Goal: Navigation & Orientation: Understand site structure

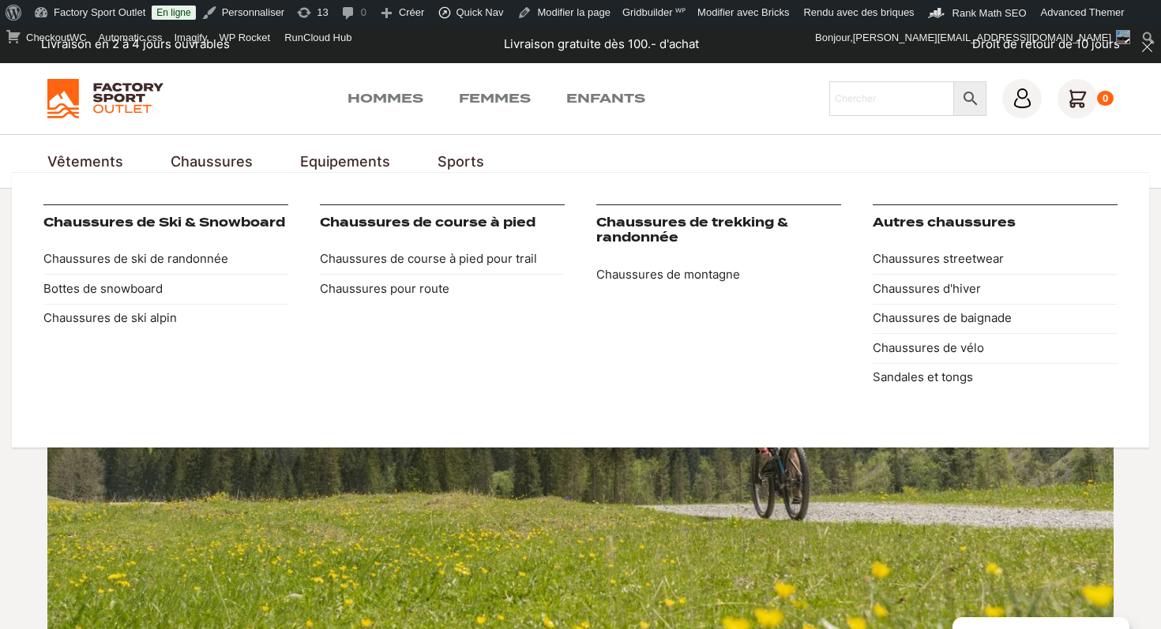
click at [218, 166] on link "Chaussures" at bounding box center [212, 161] width 82 height 21
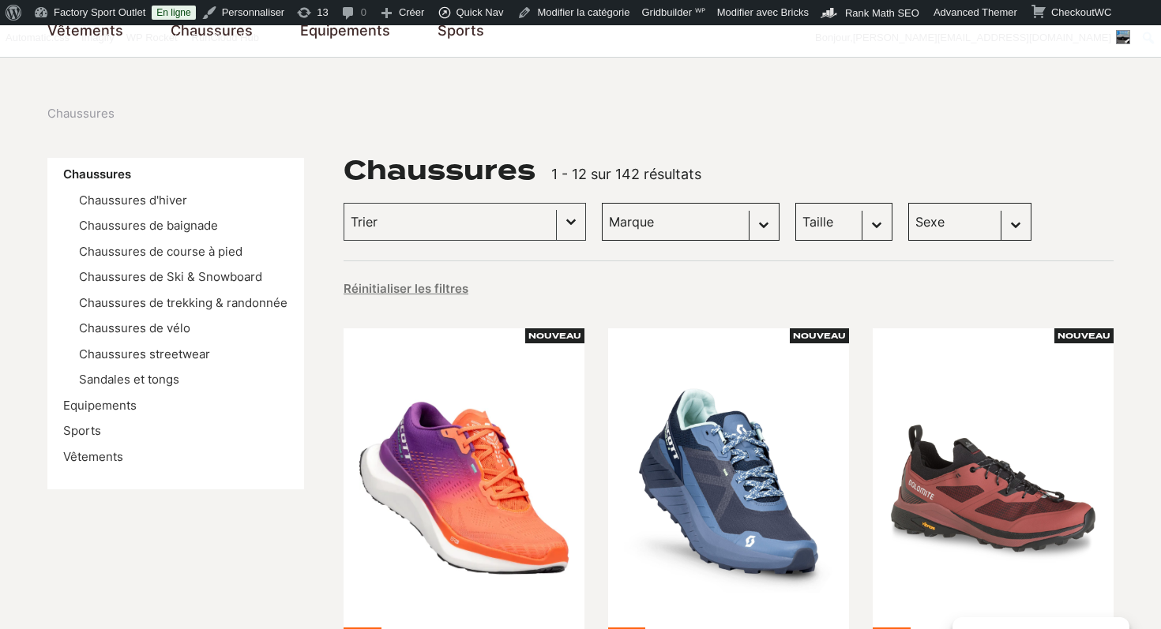
scroll to position [134, 0]
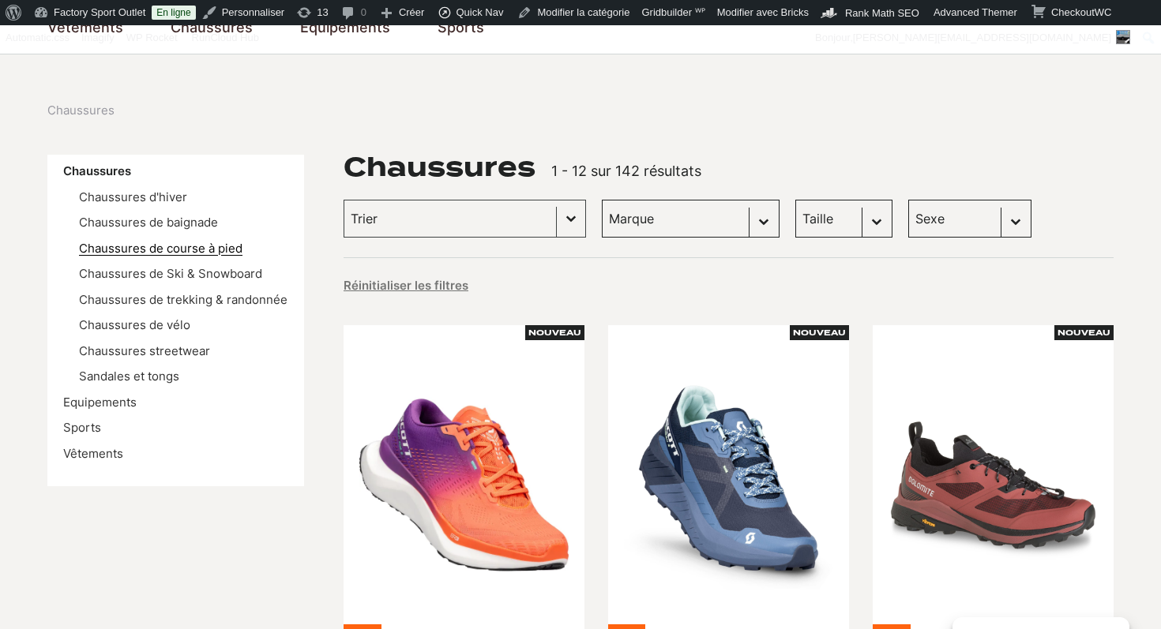
click at [148, 249] on link "Chaussures de course à pied" at bounding box center [160, 248] width 163 height 15
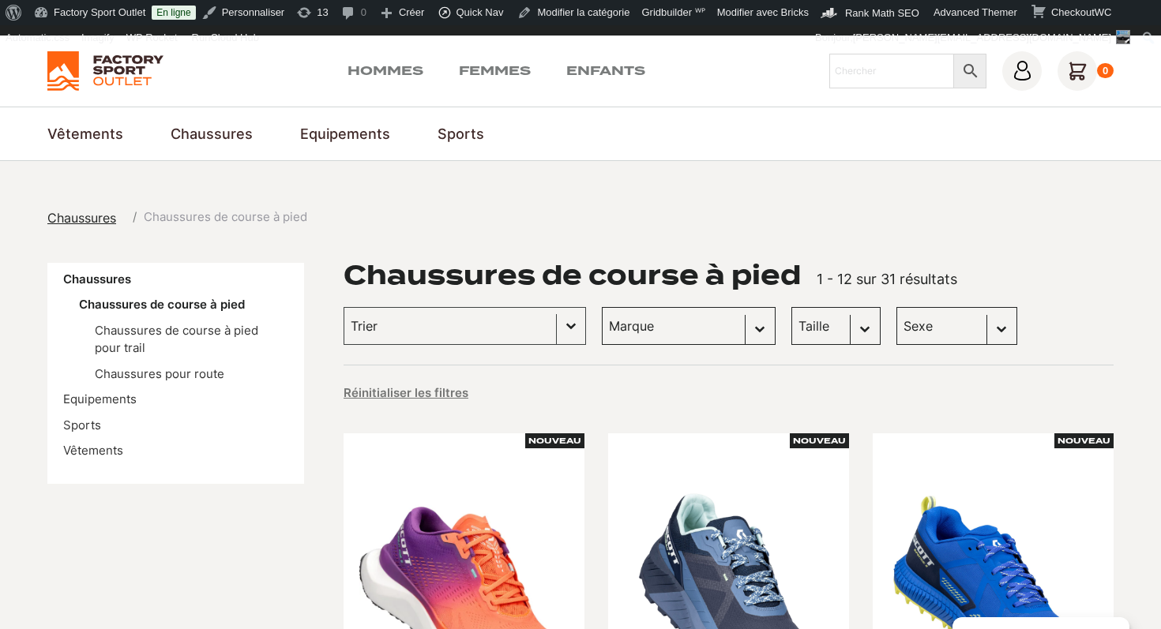
scroll to position [32, 0]
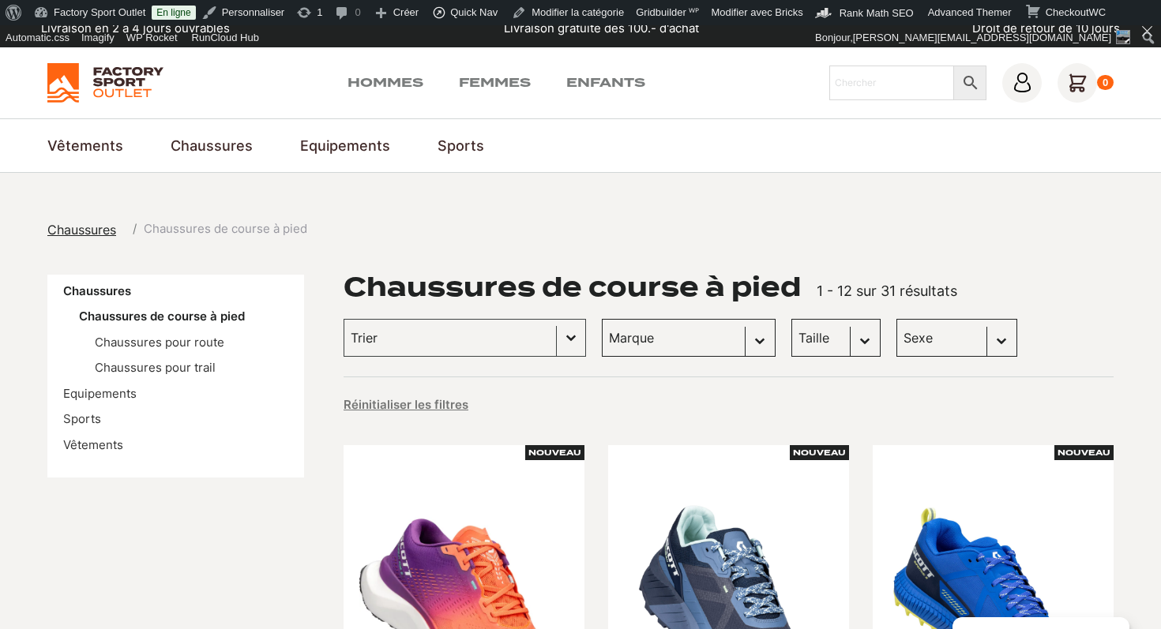
scroll to position [24, 0]
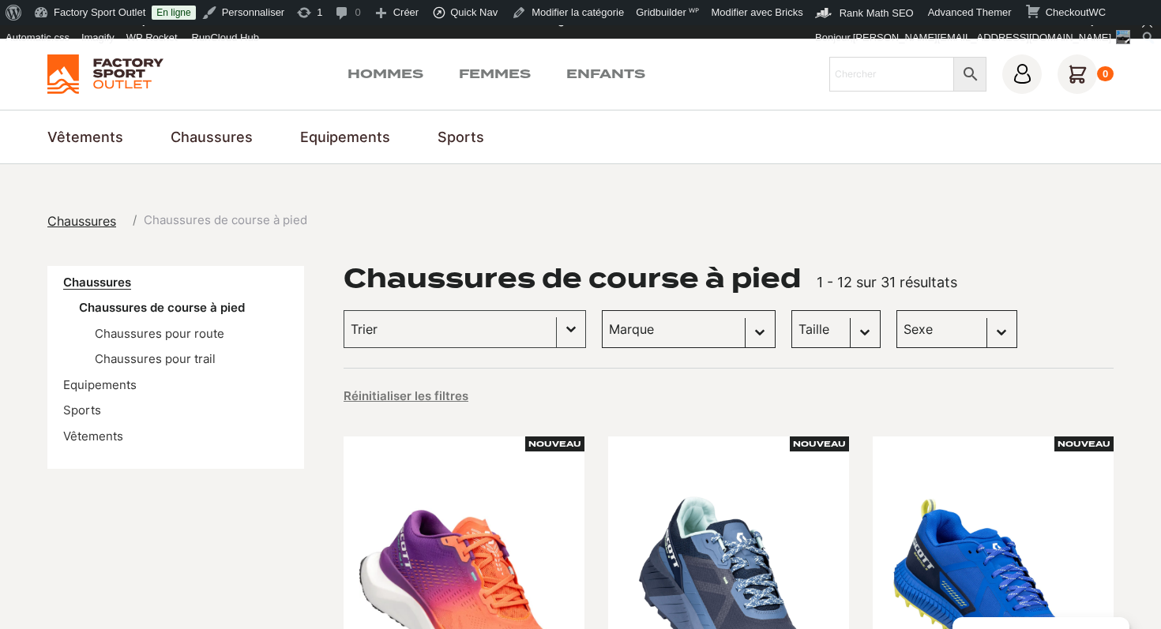
click at [92, 285] on link "Chaussures" at bounding box center [97, 282] width 68 height 15
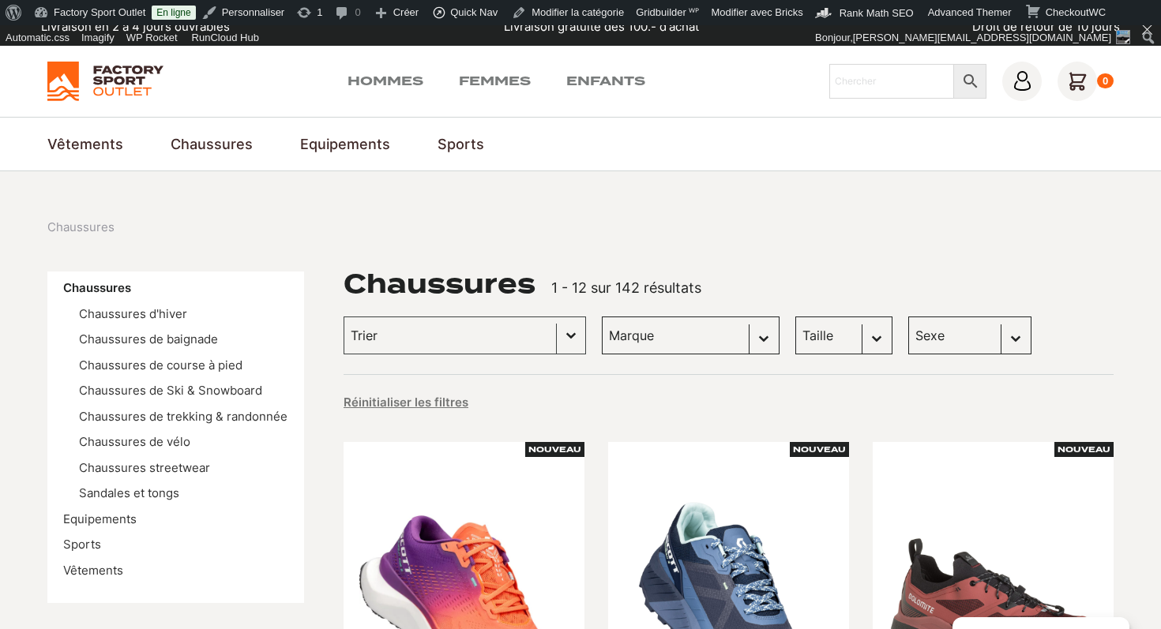
scroll to position [20, 0]
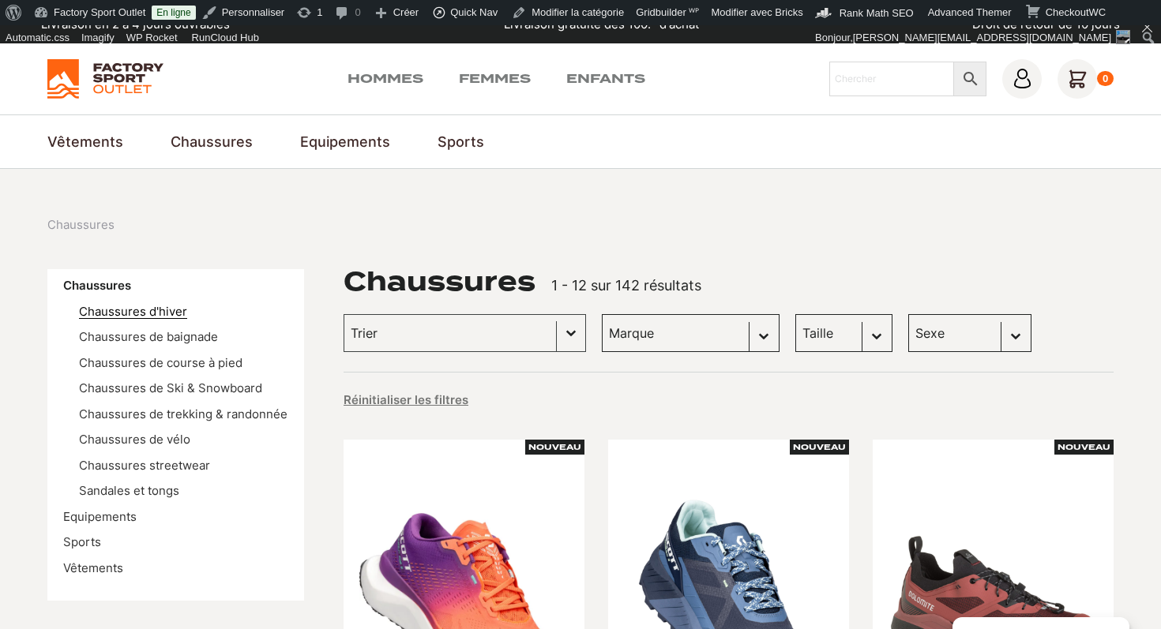
click at [160, 315] on link "Chaussures d'hiver" at bounding box center [133, 311] width 108 height 15
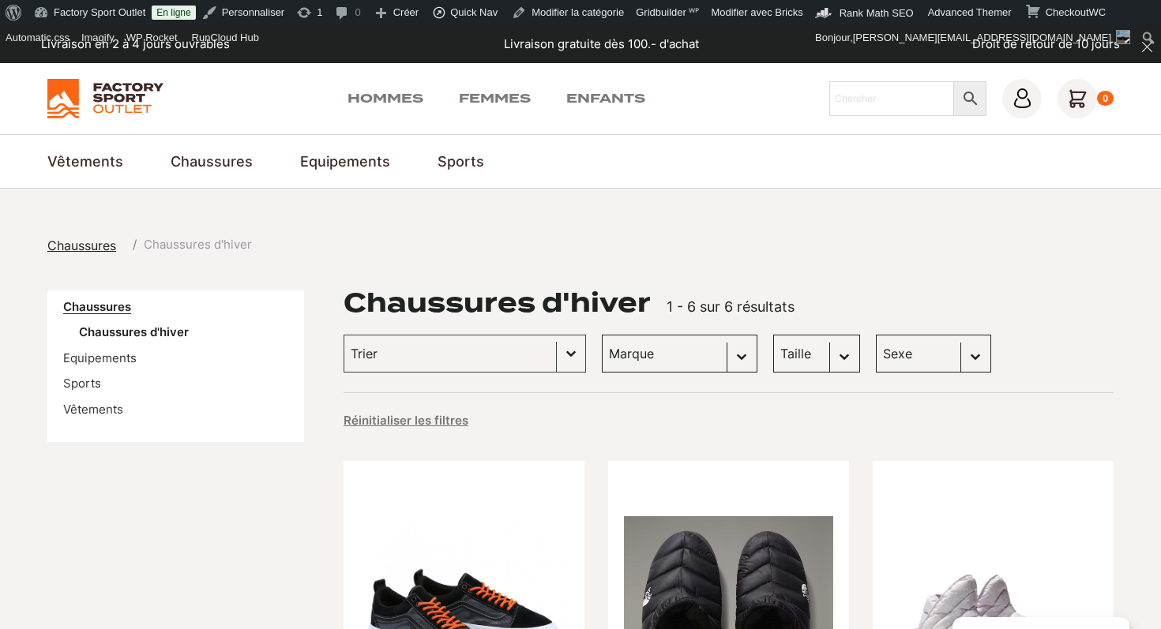
click at [113, 309] on link "Chaussures" at bounding box center [97, 306] width 68 height 15
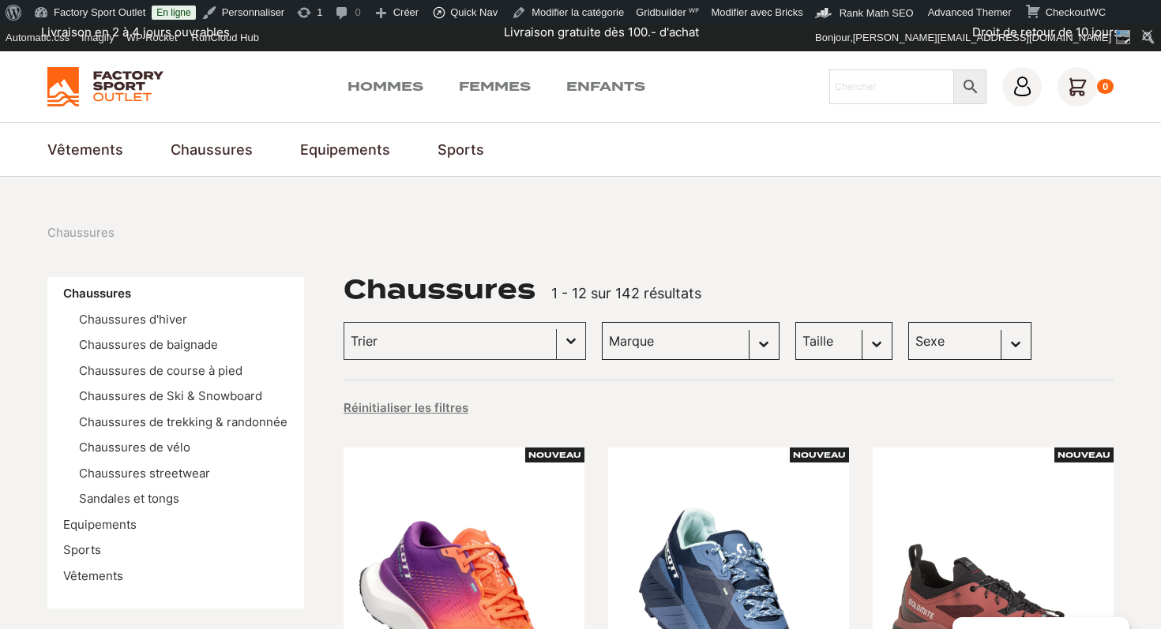
scroll to position [14, 0]
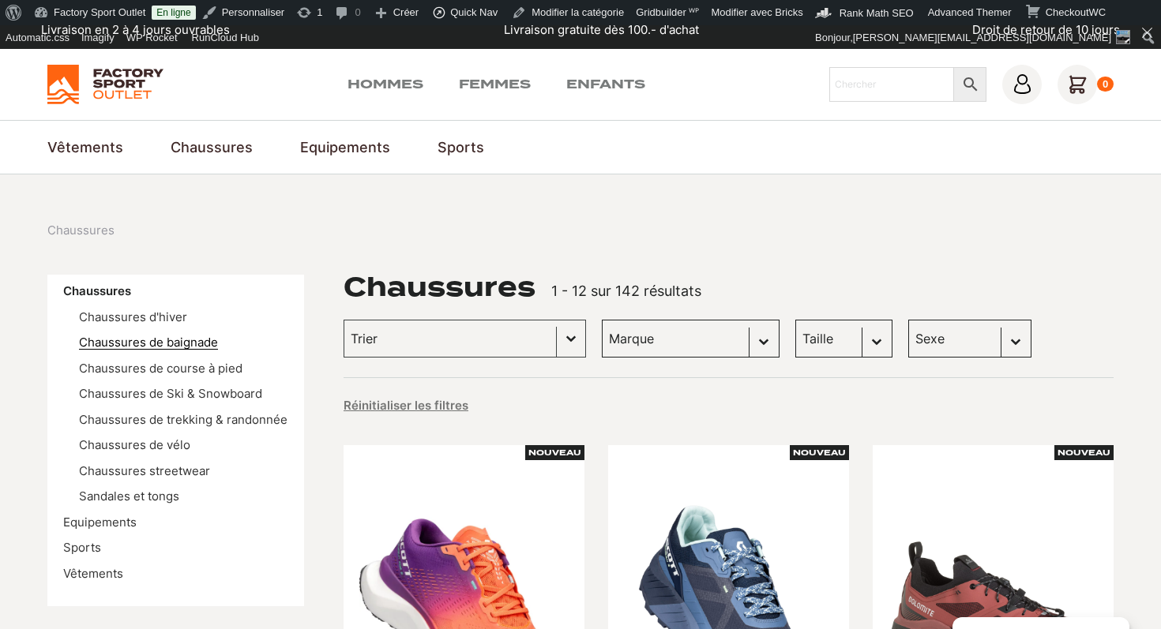
click at [184, 340] on link "Chaussures de baignade" at bounding box center [148, 342] width 139 height 15
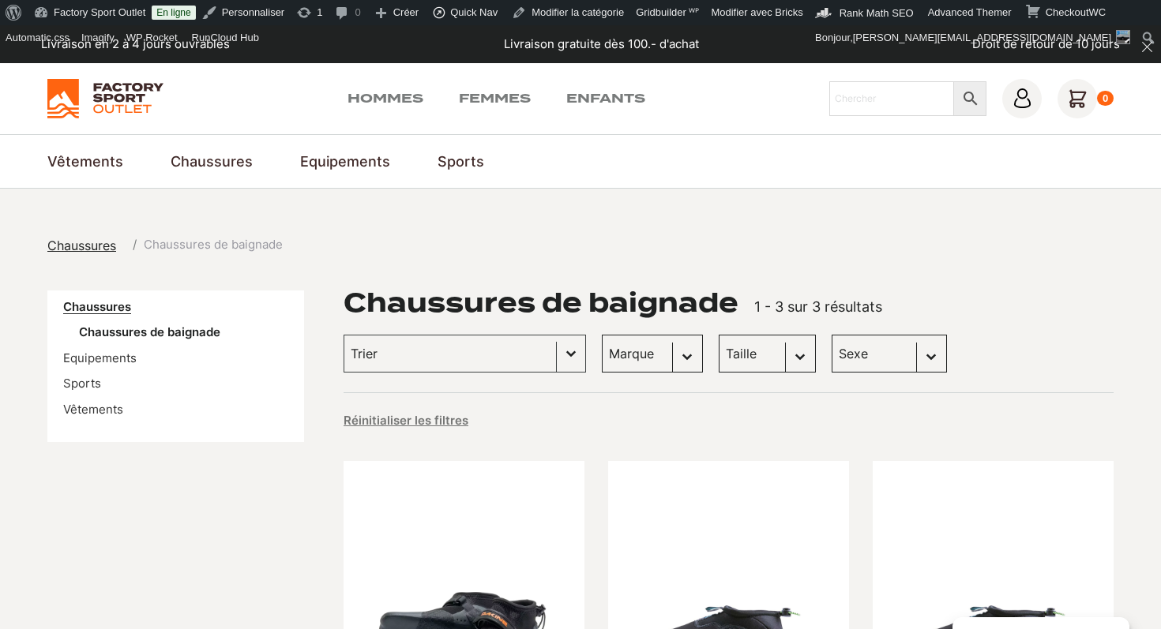
click at [103, 306] on link "Chaussures" at bounding box center [97, 306] width 68 height 15
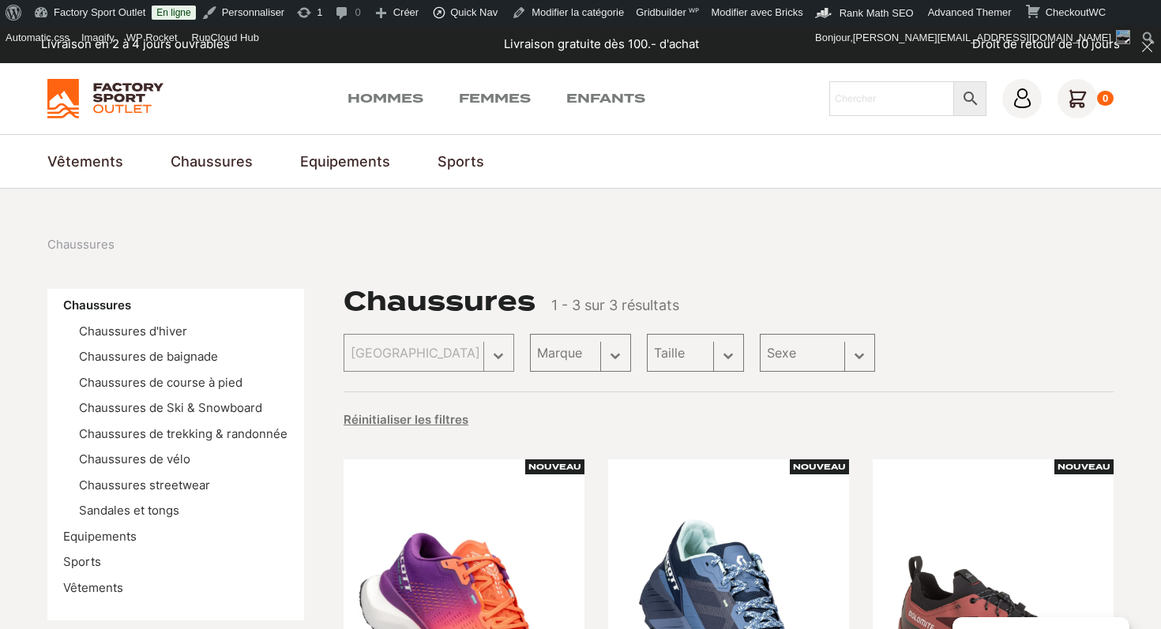
scroll to position [15, 0]
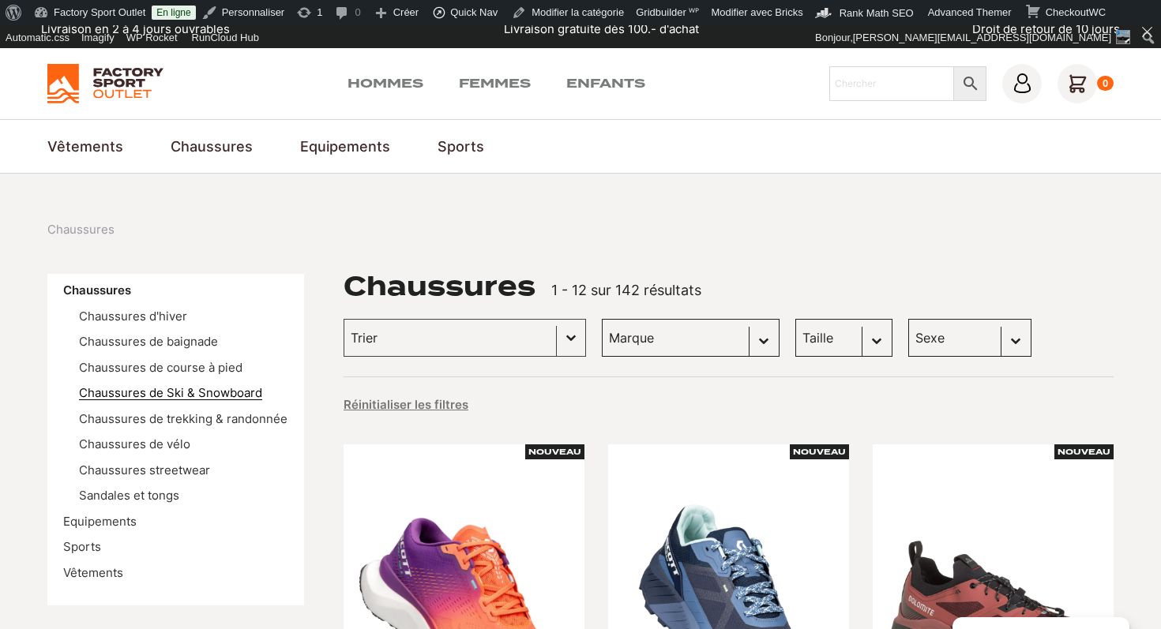
click at [182, 393] on link "Chaussures de Ski & Snowboard" at bounding box center [170, 392] width 183 height 15
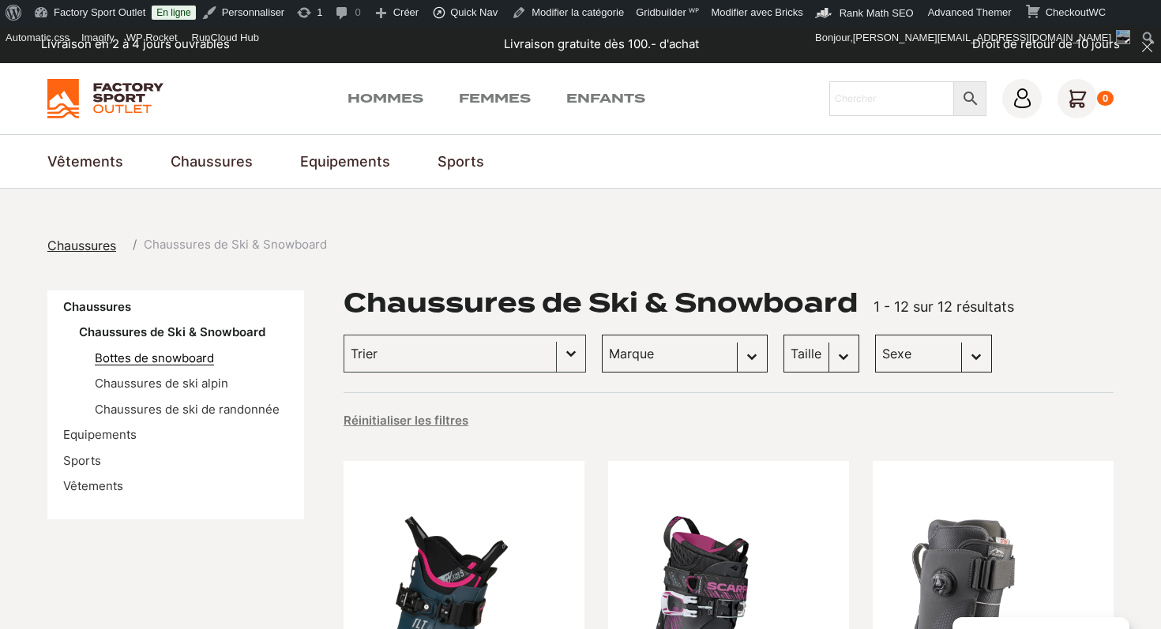
click at [185, 360] on link "Bottes de snowboard" at bounding box center [154, 358] width 119 height 15
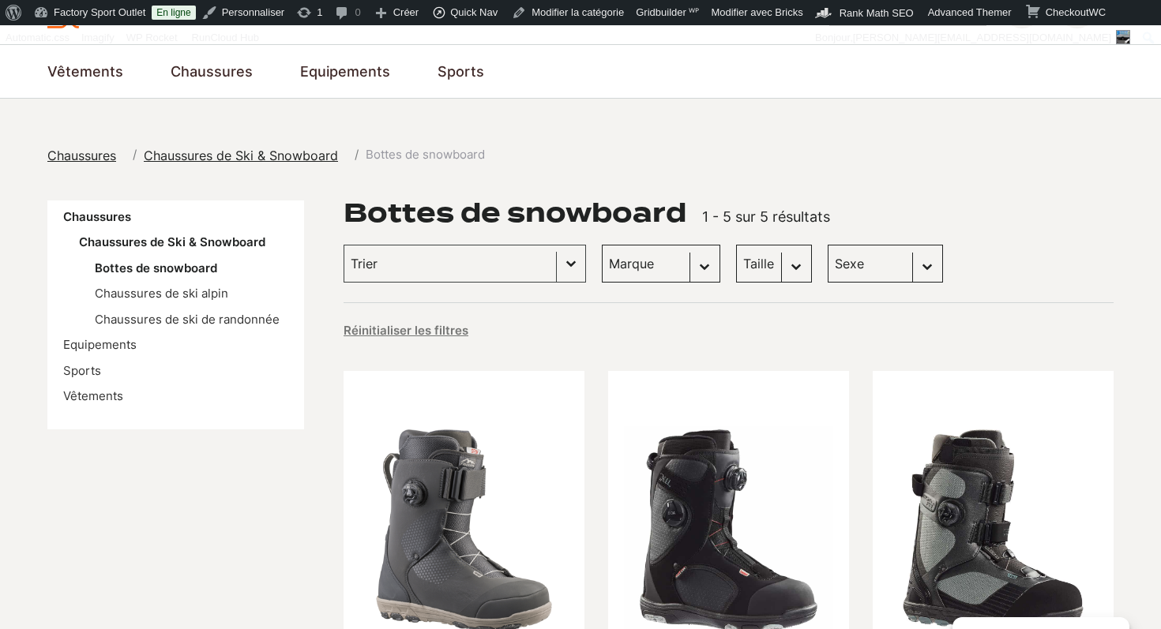
scroll to position [74, 0]
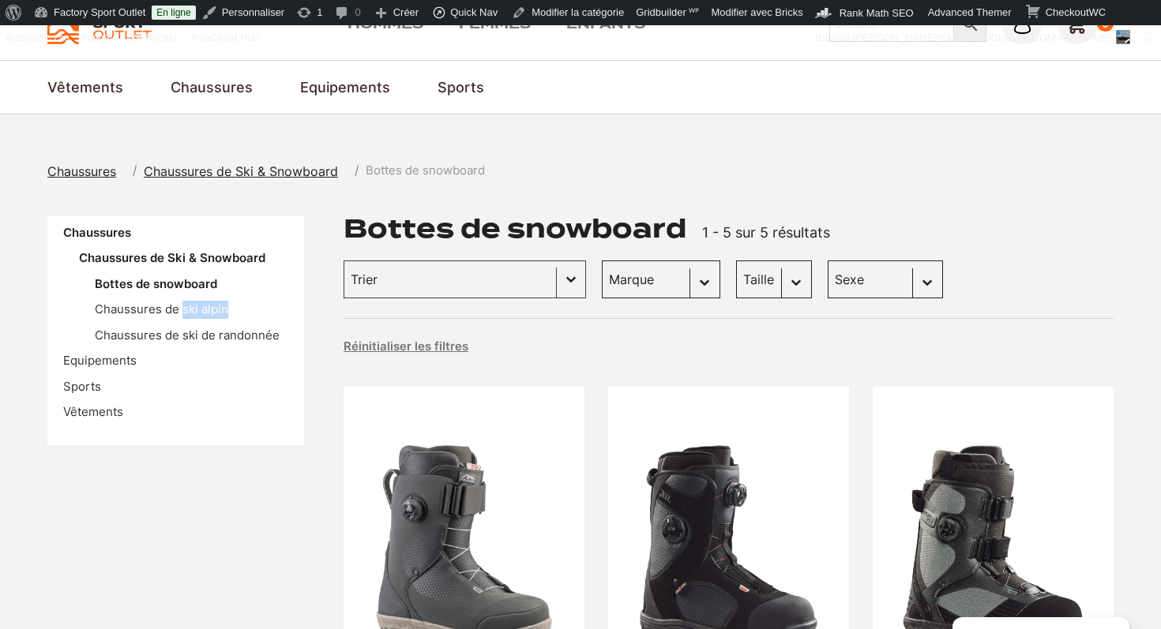
click at [181, 318] on ul "Bottes de snowboard Chaussures de ski alpin Chaussures de ski de randonnée" at bounding box center [183, 311] width 209 height 70
click at [165, 310] on link "Chaussures de ski alpin" at bounding box center [161, 309] width 133 height 15
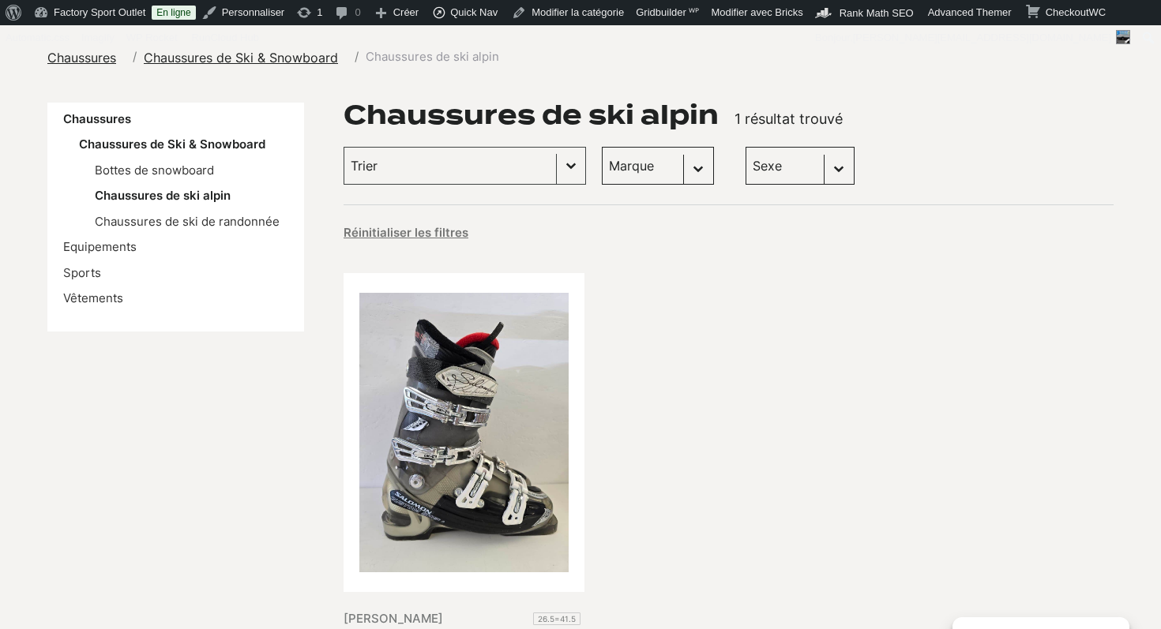
scroll to position [185, 0]
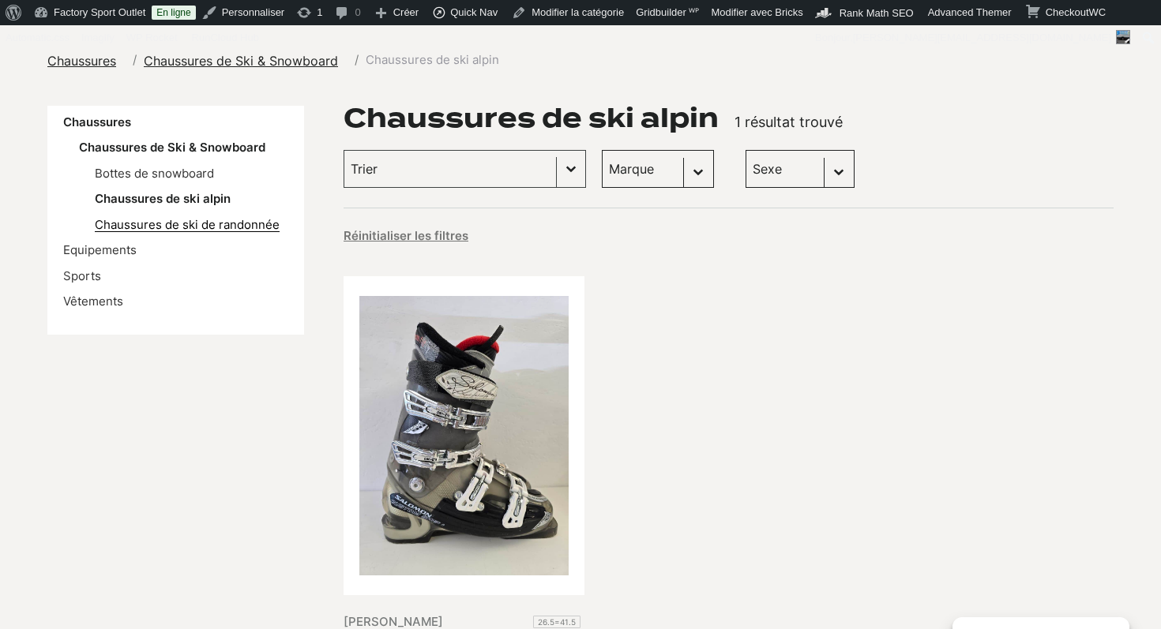
click at [205, 227] on link "Chaussures de ski de randonnée" at bounding box center [187, 224] width 185 height 15
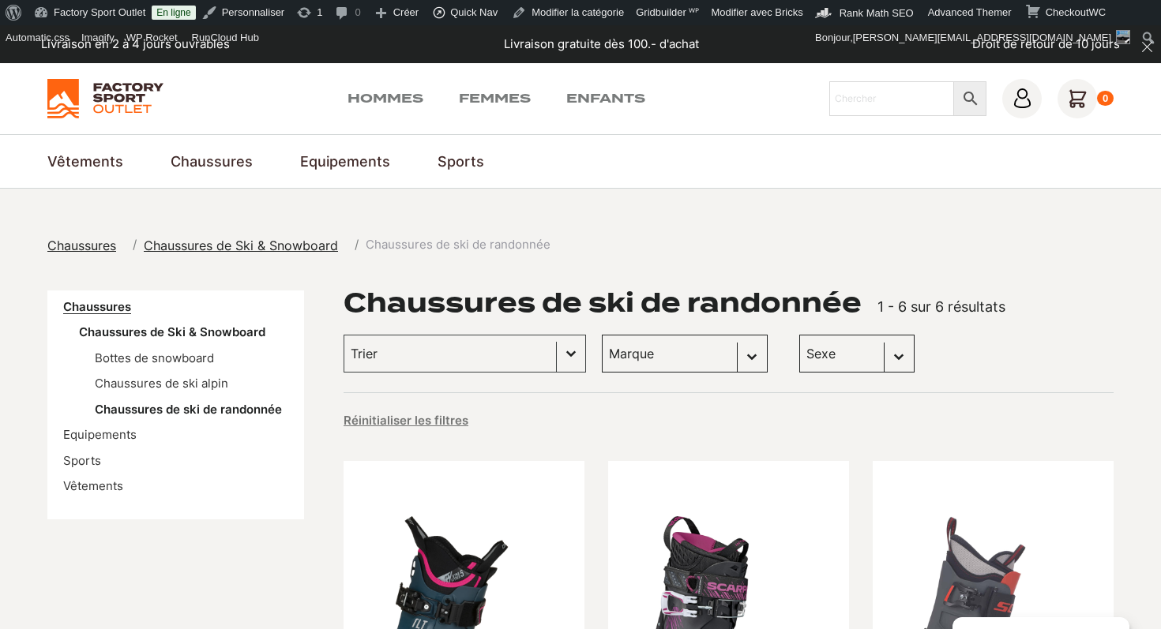
click at [84, 309] on link "Chaussures" at bounding box center [97, 306] width 68 height 15
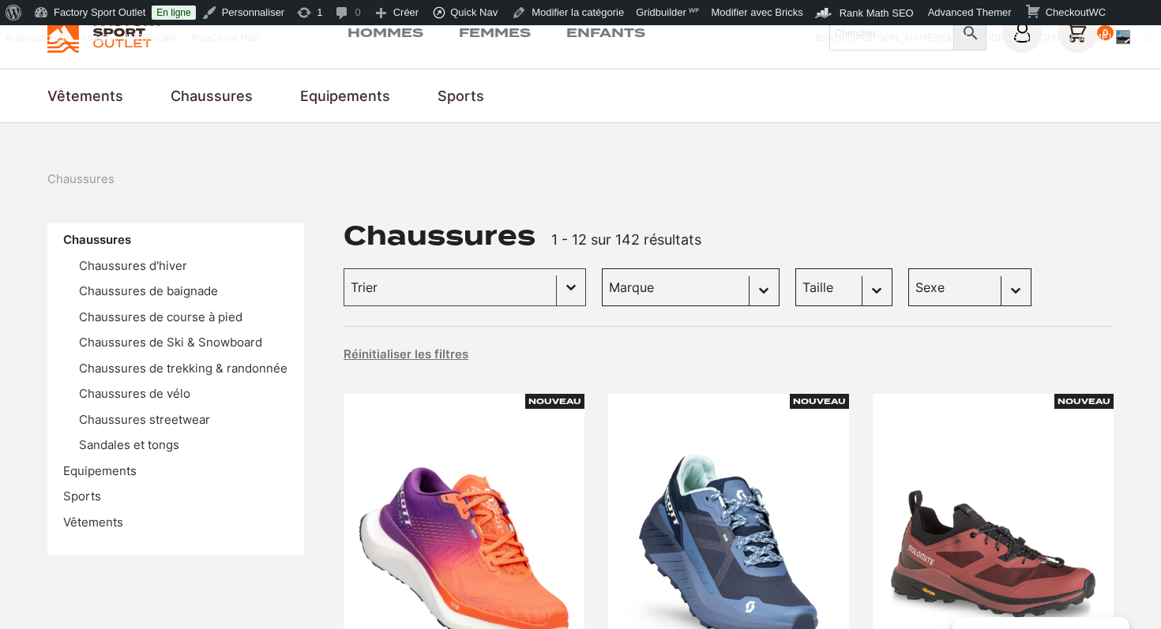
scroll to position [67, 0]
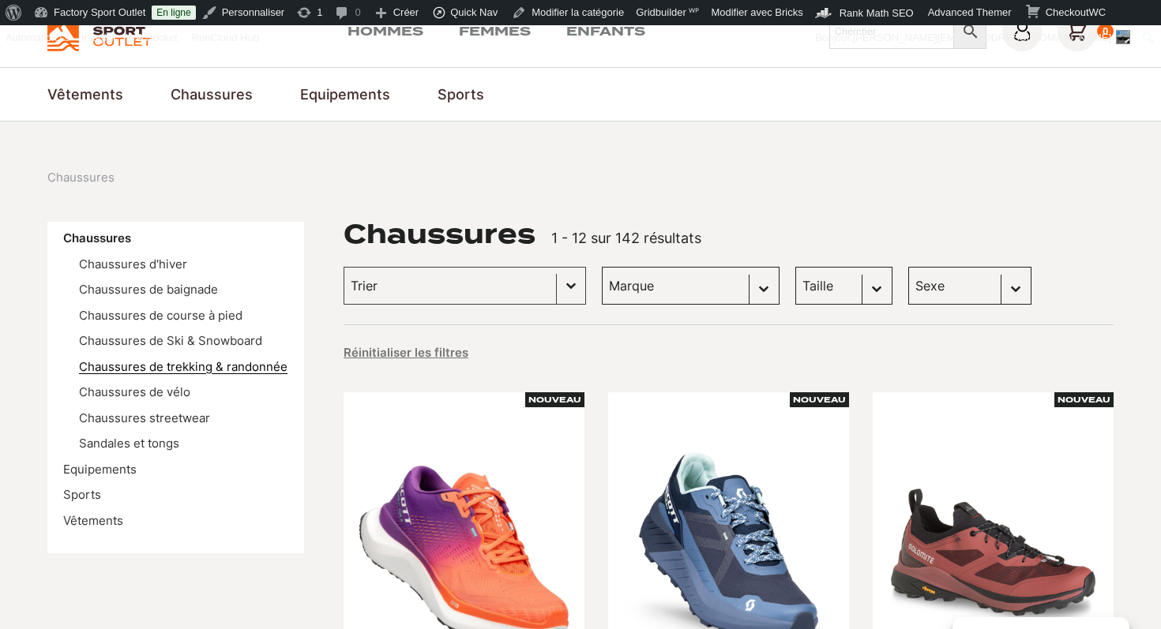
click at [191, 368] on link "Chaussures de trekking & randonnée" at bounding box center [183, 366] width 209 height 15
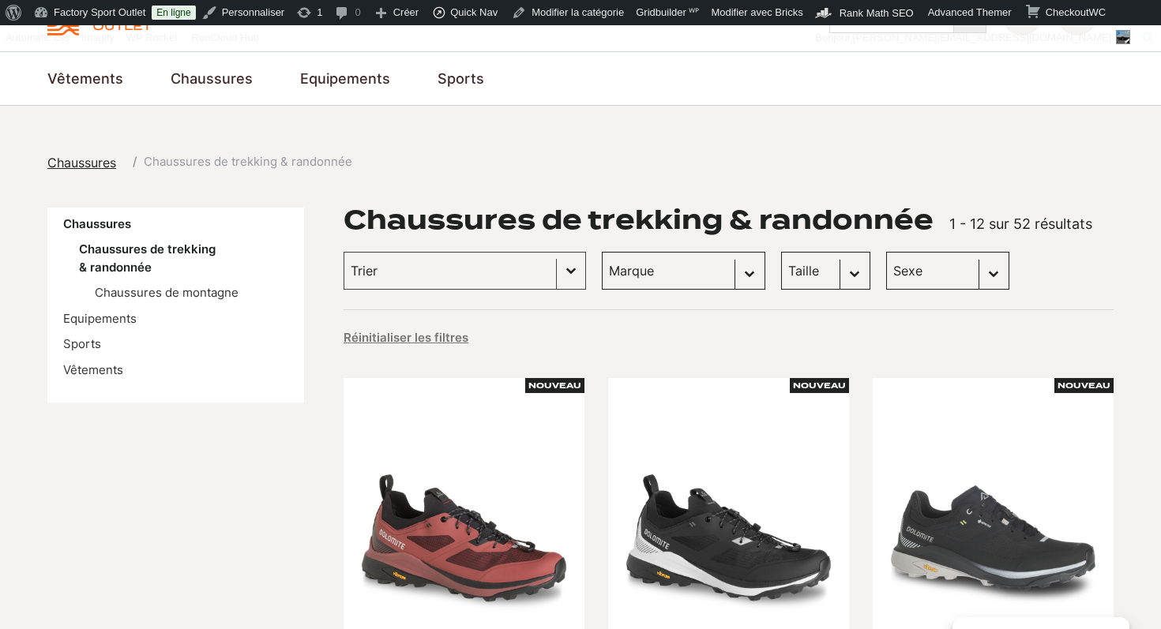
scroll to position [8, 0]
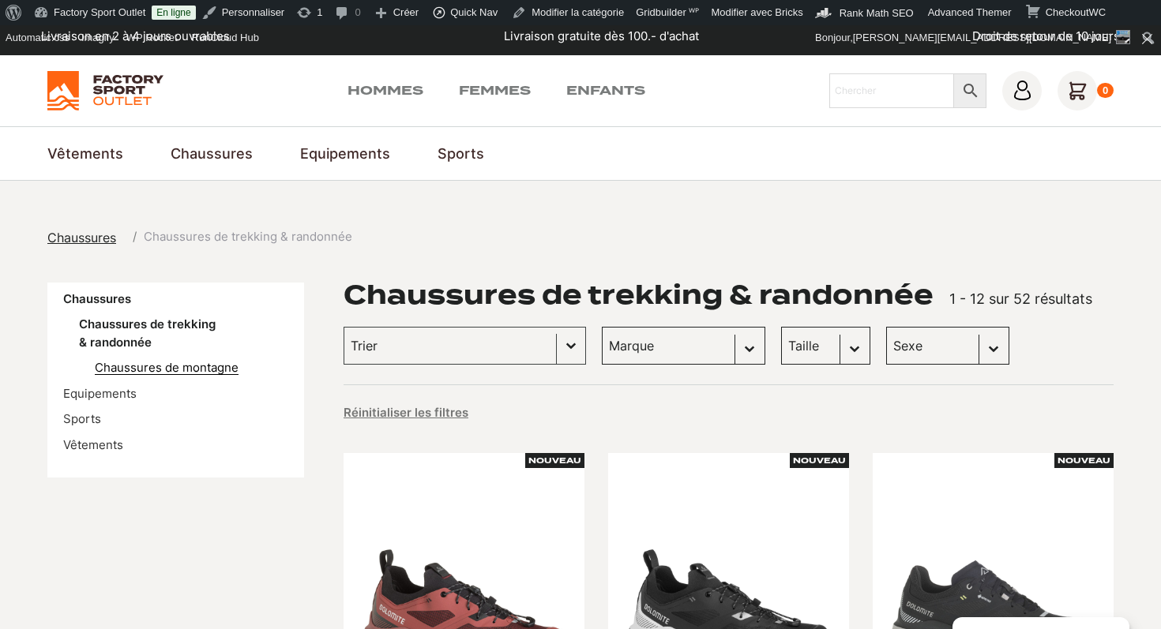
click at [201, 368] on link "Chaussures de montagne" at bounding box center [167, 367] width 144 height 15
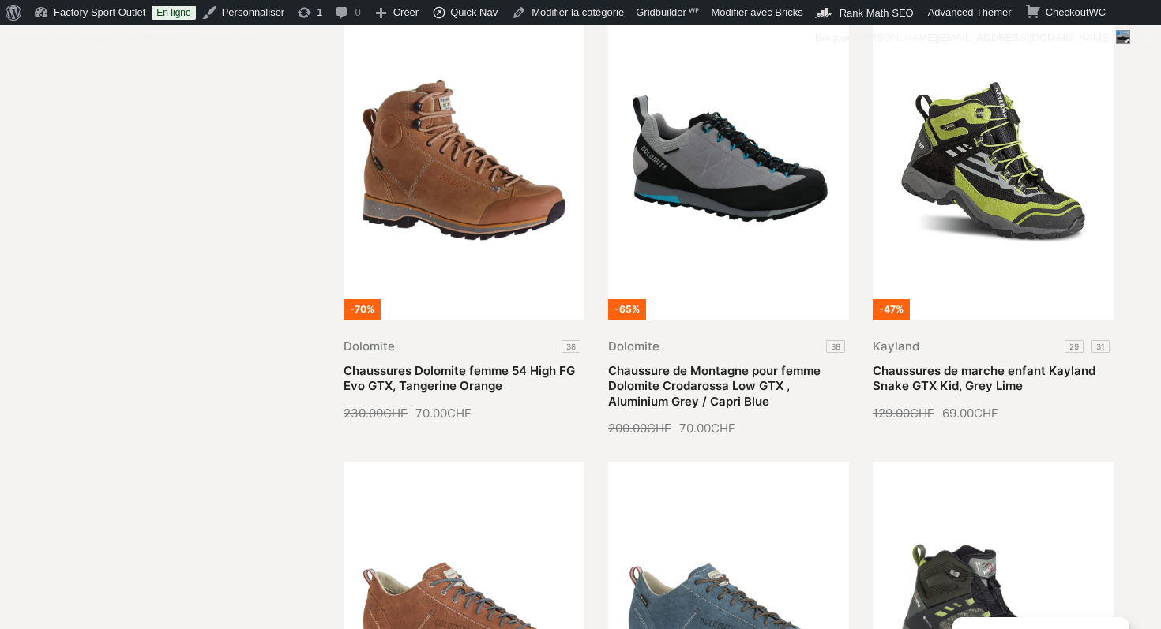
scroll to position [96, 0]
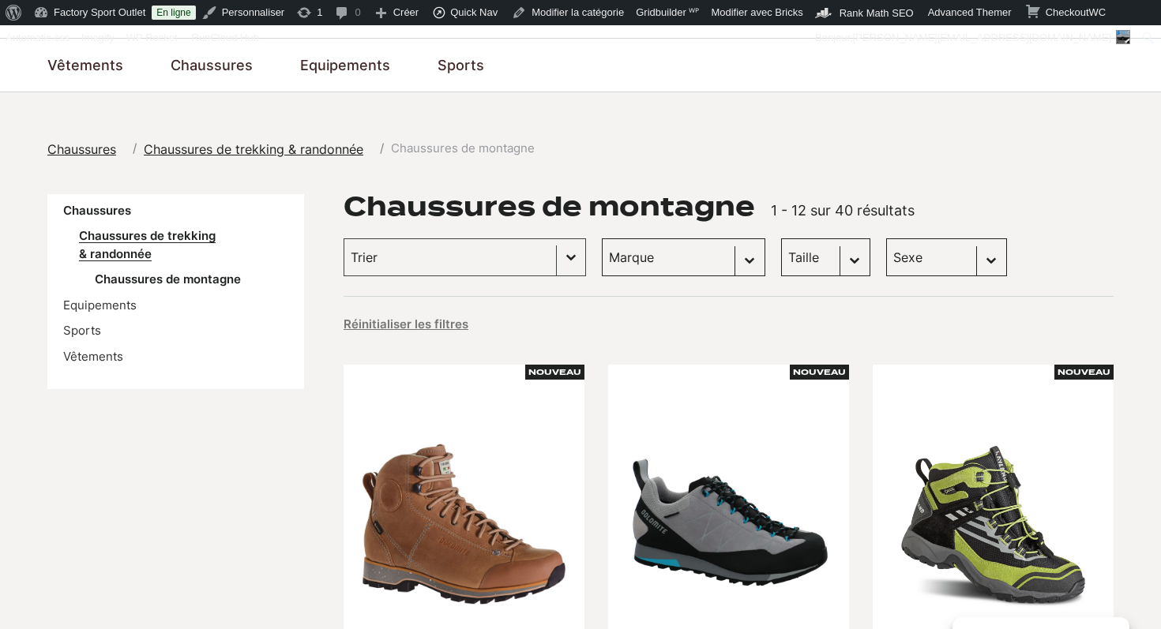
click at [130, 242] on link "Chaussures de trekking & randonnée" at bounding box center [147, 244] width 137 height 33
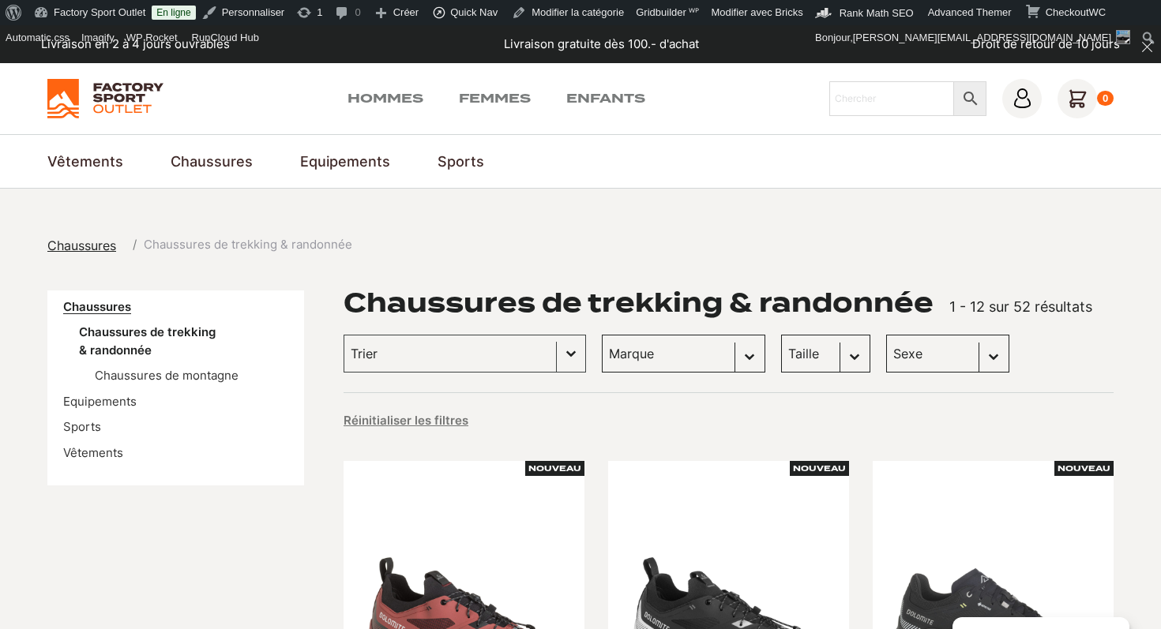
click at [81, 311] on link "Chaussures" at bounding box center [97, 306] width 68 height 15
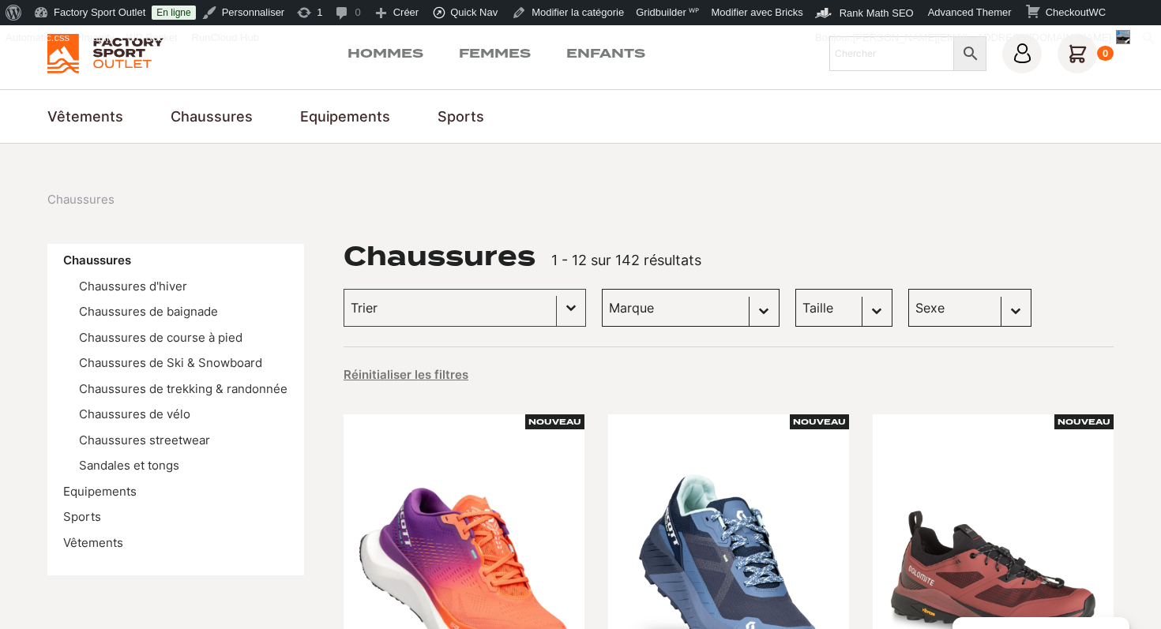
scroll to position [48, 0]
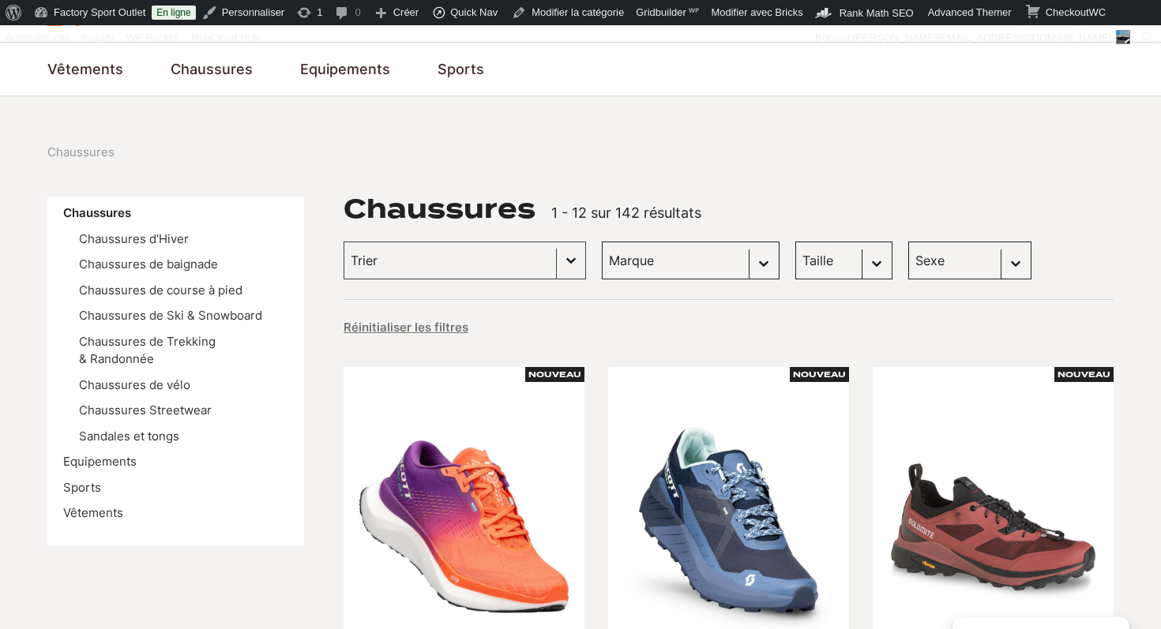
scroll to position [95, 0]
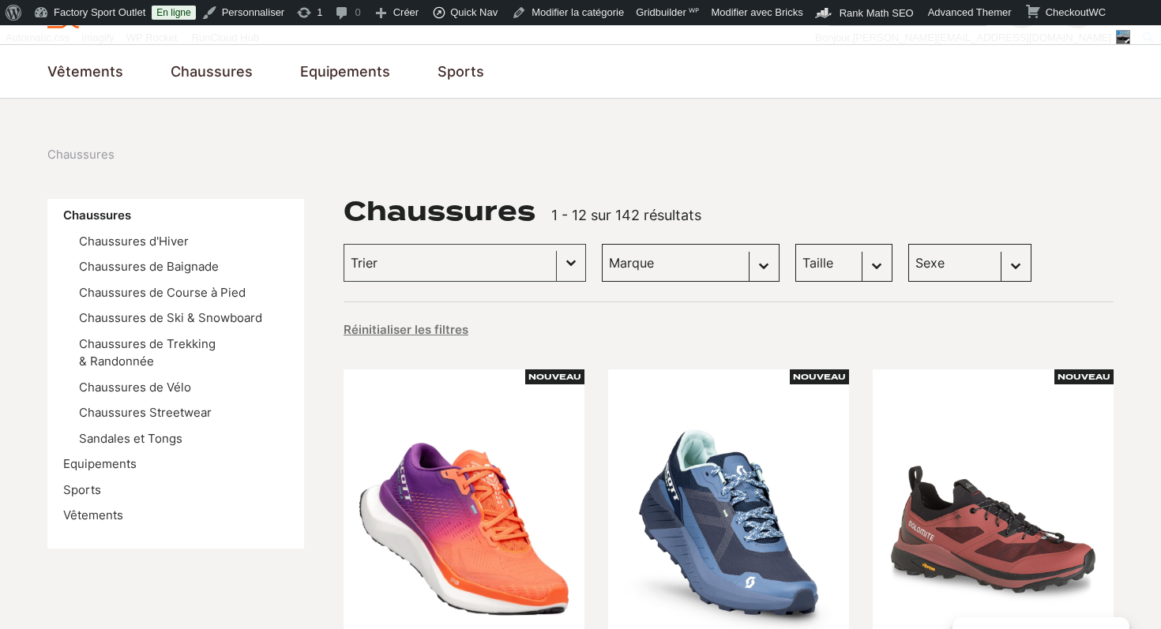
scroll to position [119, 0]
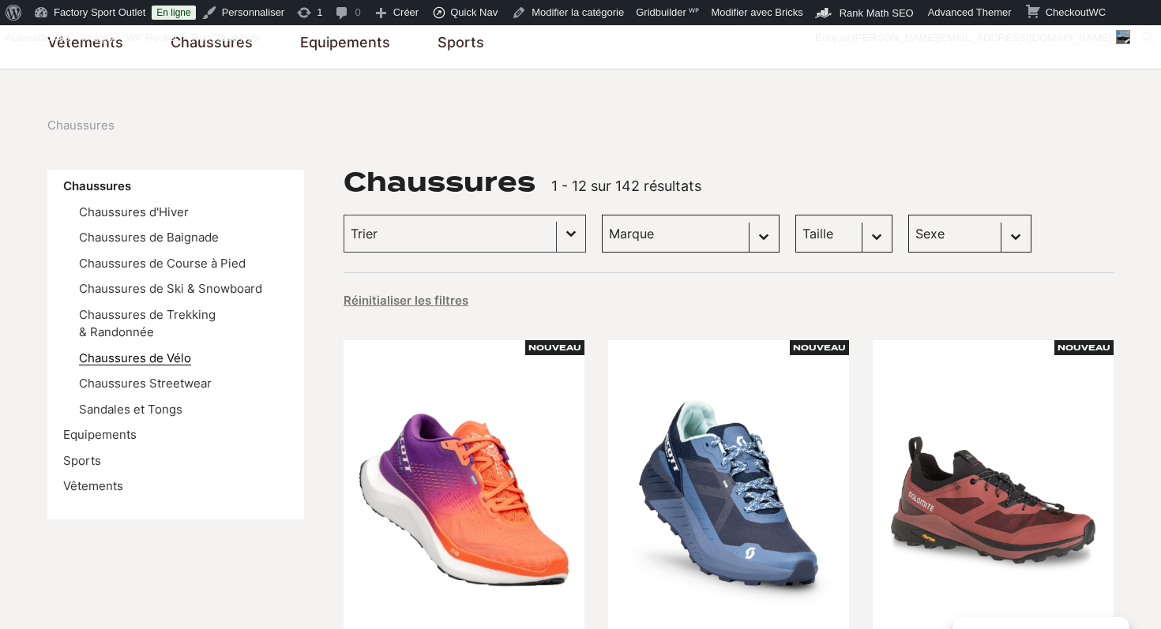
click at [134, 363] on link "Chaussures de Vélo" at bounding box center [135, 358] width 112 height 15
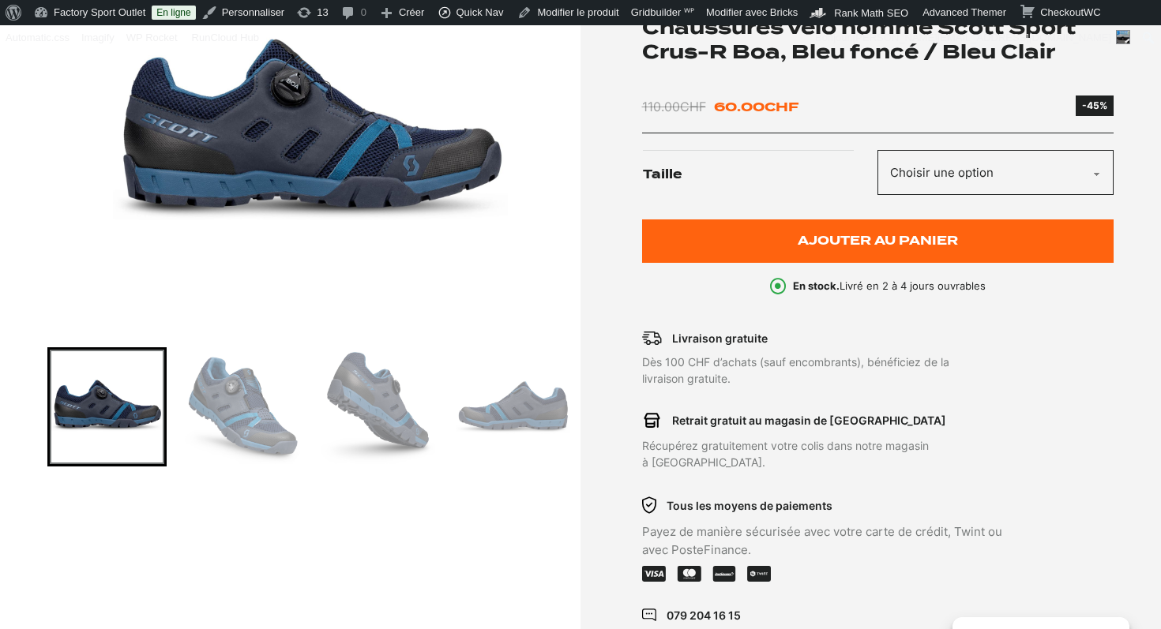
scroll to position [287, 0]
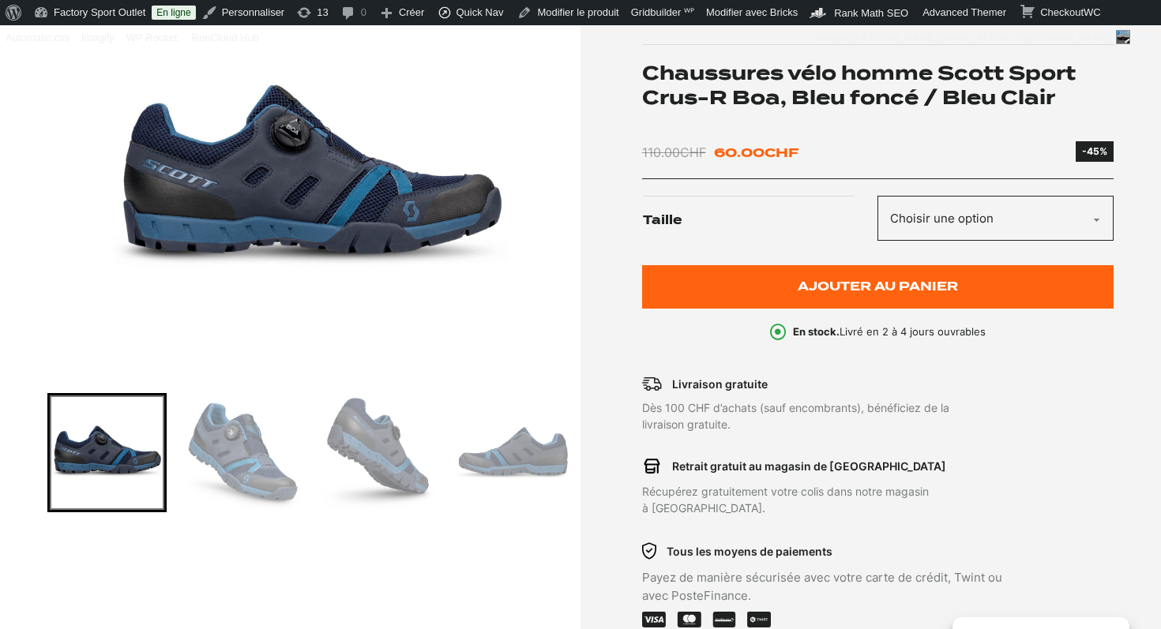
click at [274, 450] on img "Go to slide 2" at bounding box center [242, 453] width 115 height 115
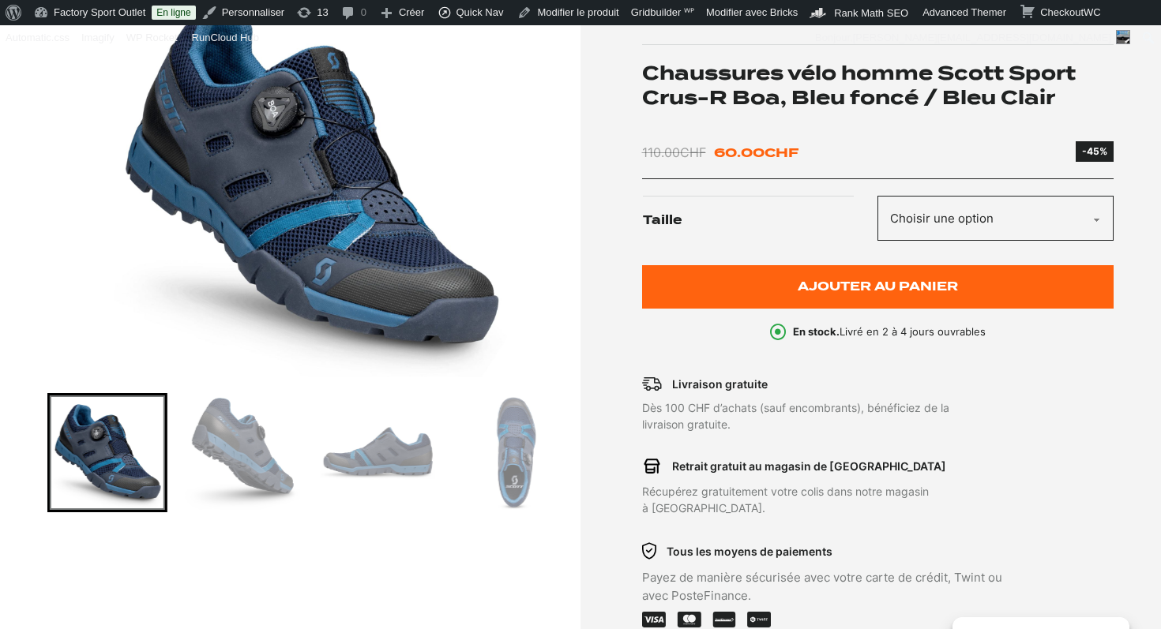
click at [264, 467] on img "Go to slide 3" at bounding box center [242, 453] width 115 height 115
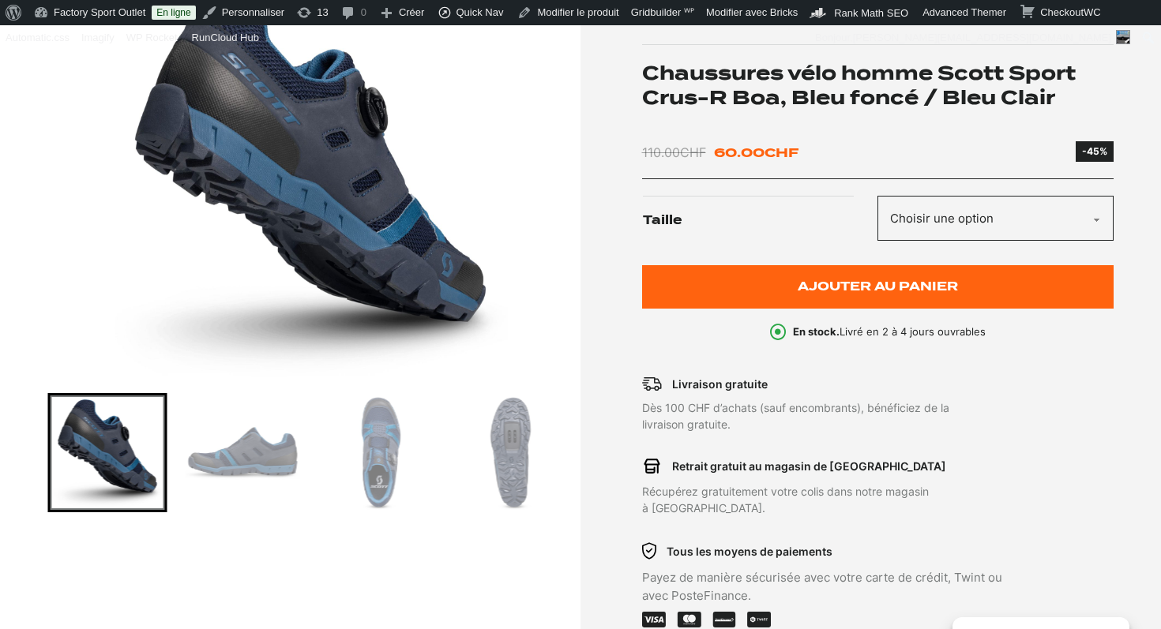
click at [295, 457] on img "Go to slide 4" at bounding box center [242, 453] width 115 height 115
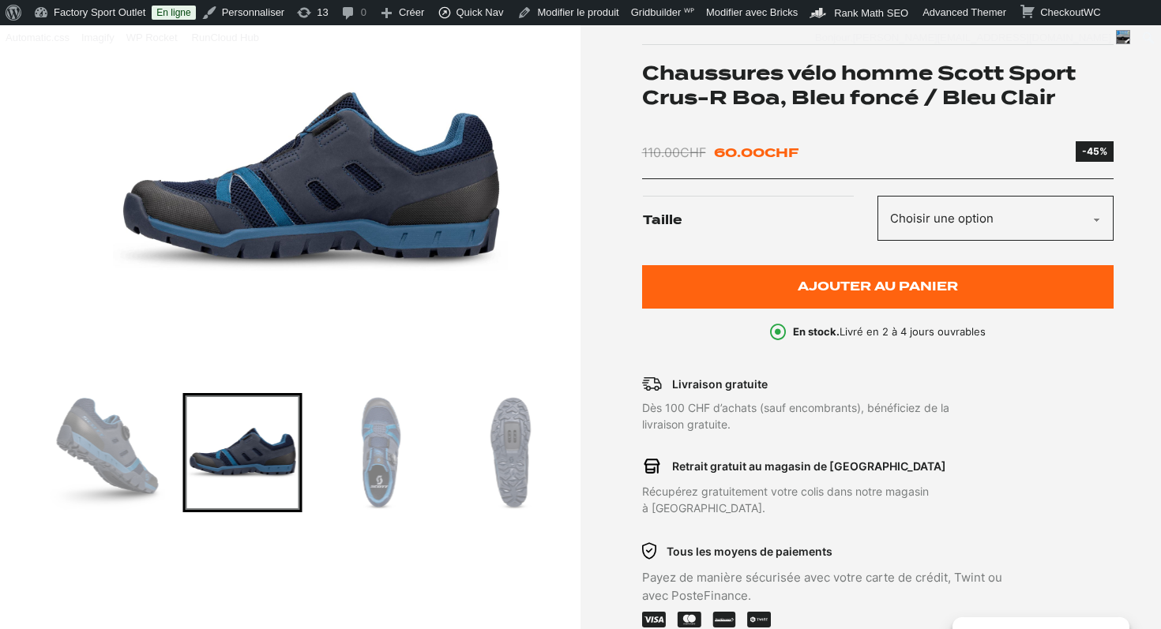
click at [354, 459] on img "Go to slide 5" at bounding box center [378, 453] width 115 height 115
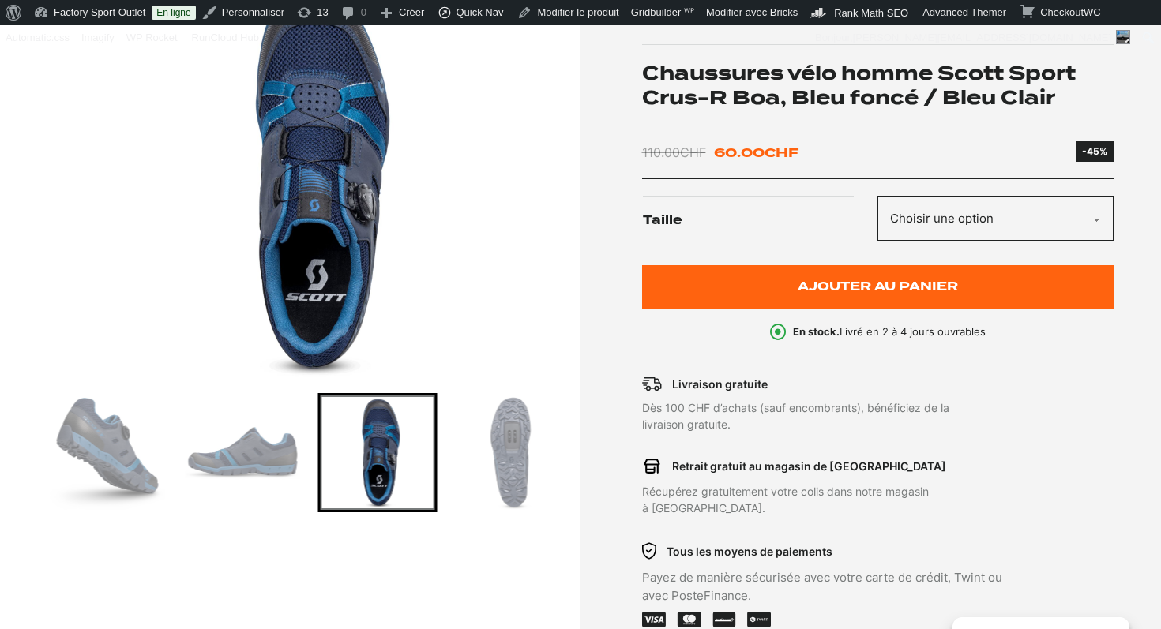
click at [503, 449] on img "Go to slide 6" at bounding box center [513, 453] width 115 height 115
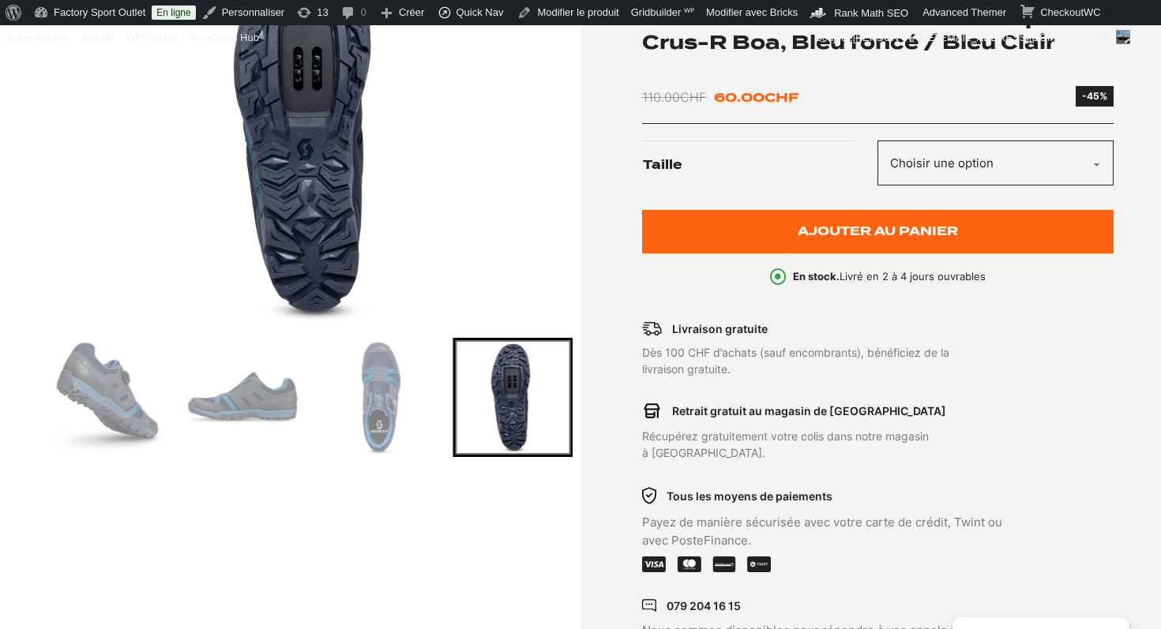
scroll to position [348, 0]
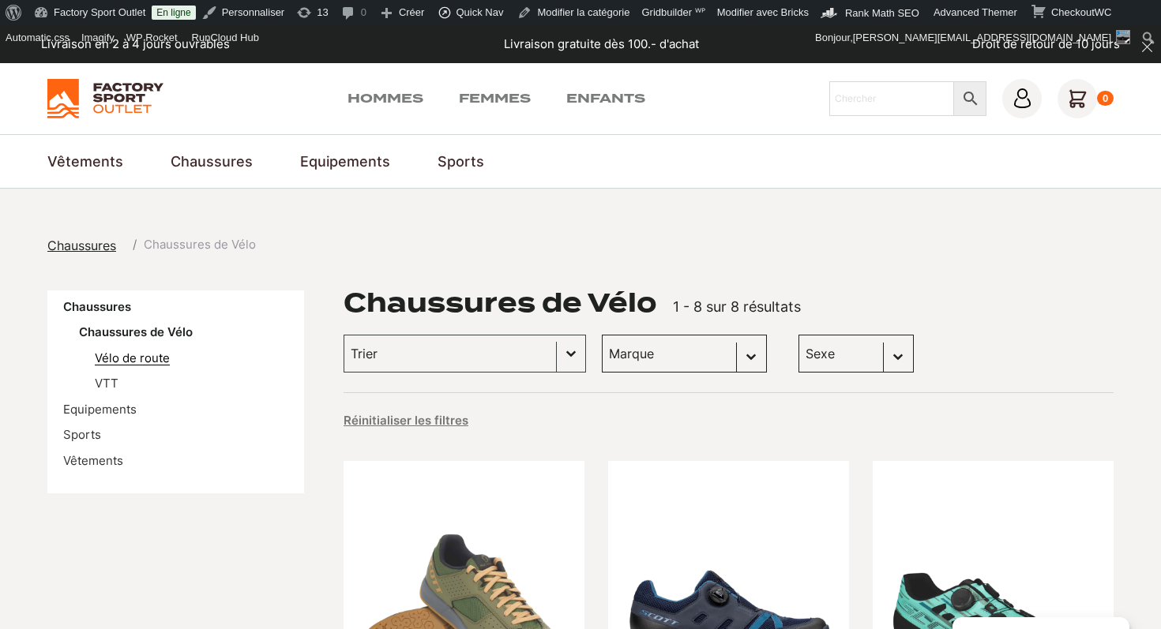
click at [138, 358] on link "Vélo de route" at bounding box center [132, 358] width 75 height 15
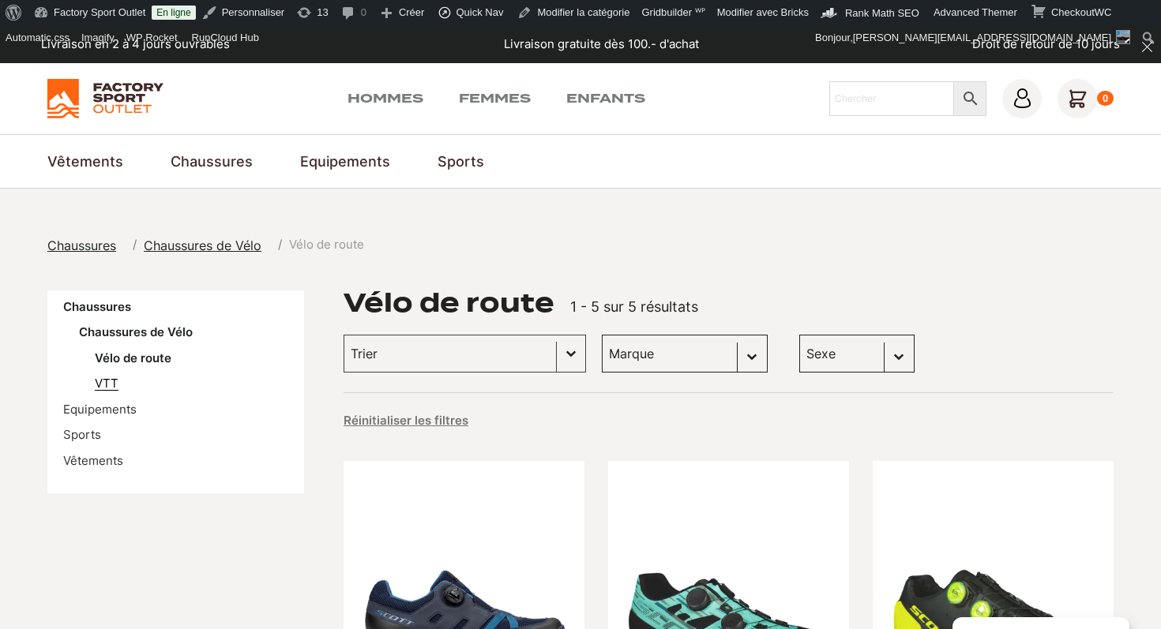
click at [113, 382] on link "VTT" at bounding box center [107, 383] width 24 height 15
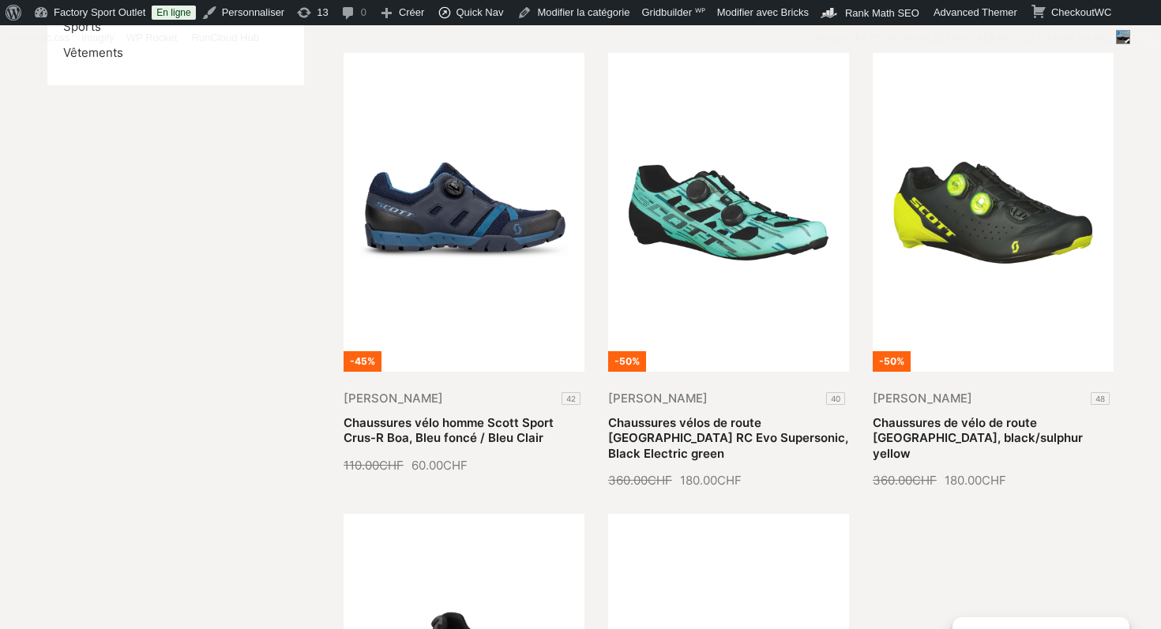
scroll to position [465, 0]
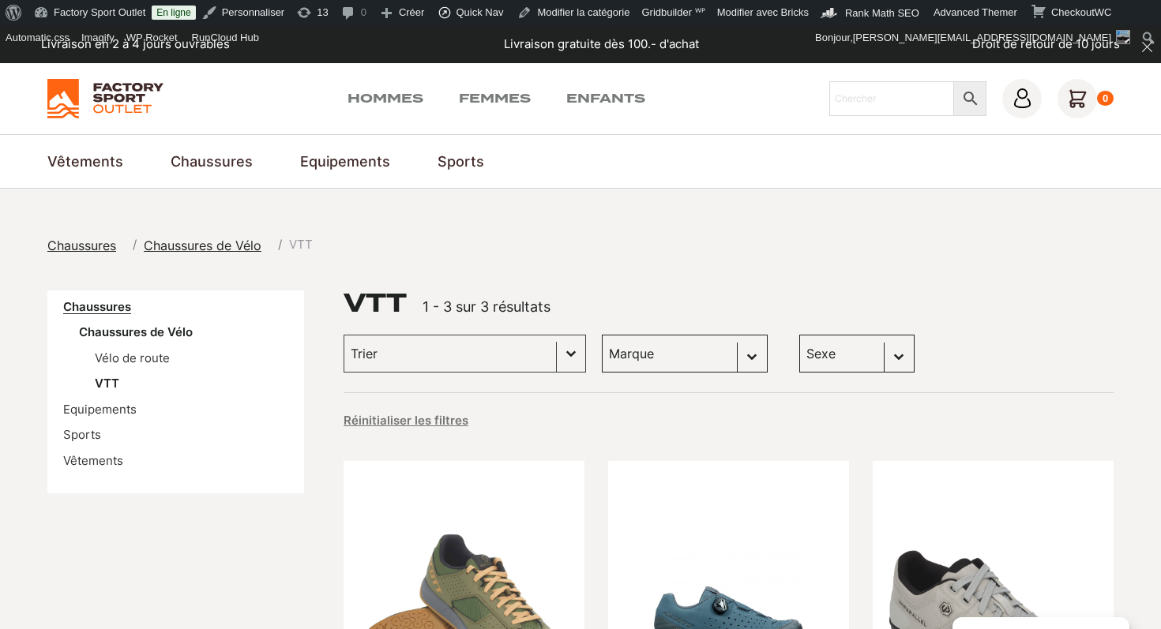
click at [90, 309] on link "Chaussures" at bounding box center [97, 306] width 68 height 15
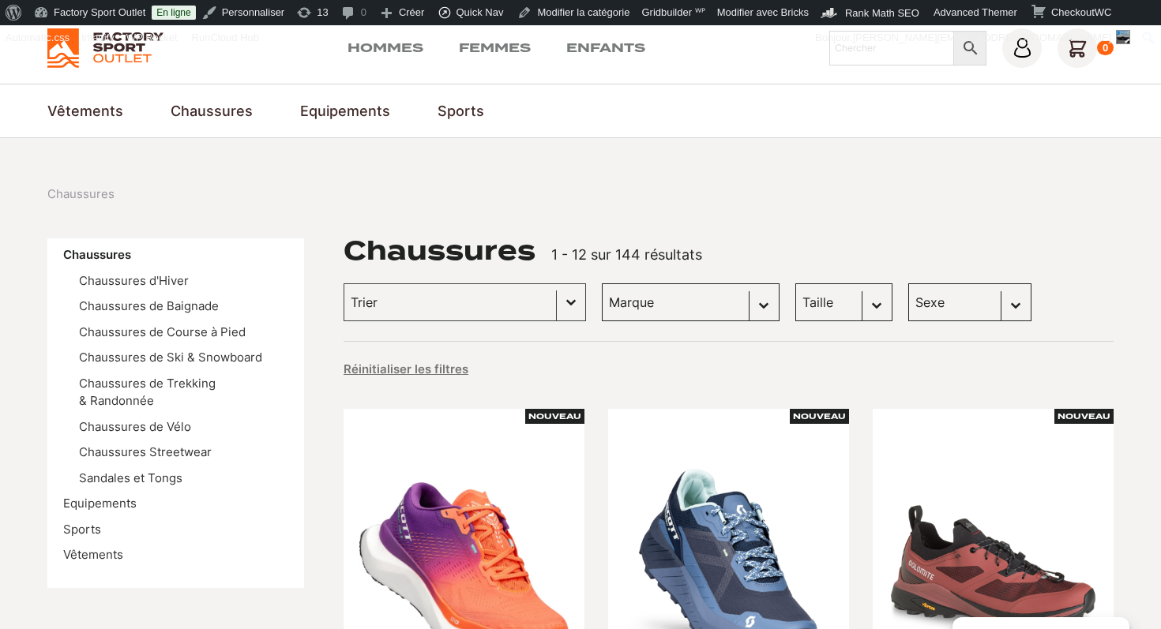
scroll to position [52, 0]
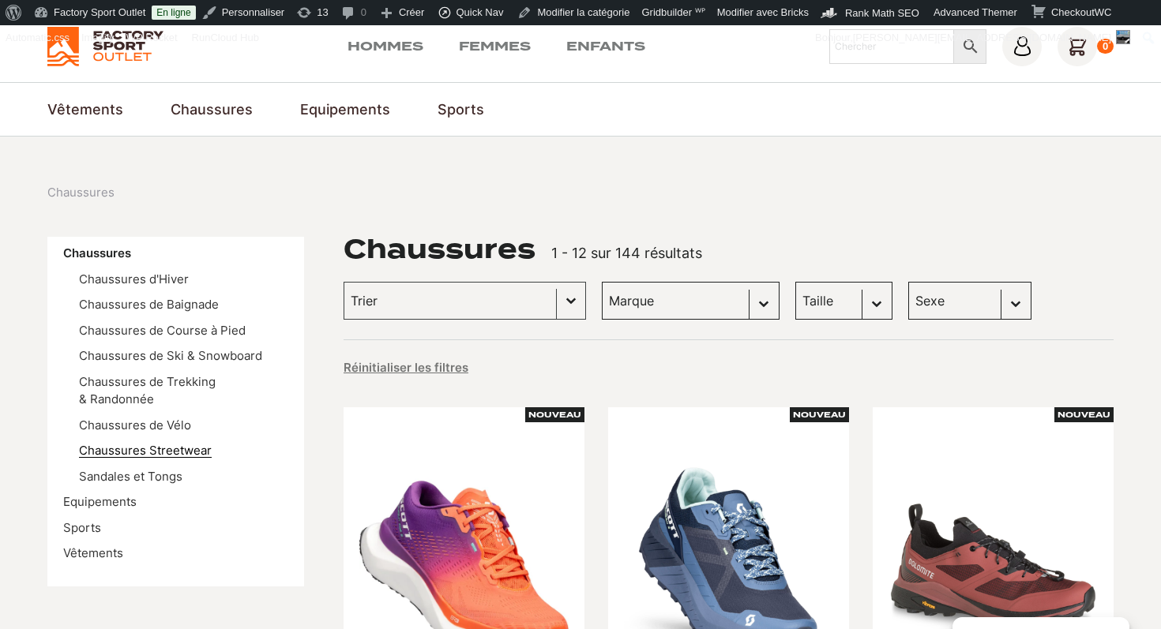
click at [191, 454] on link "Chaussures Streetwear" at bounding box center [145, 450] width 133 height 15
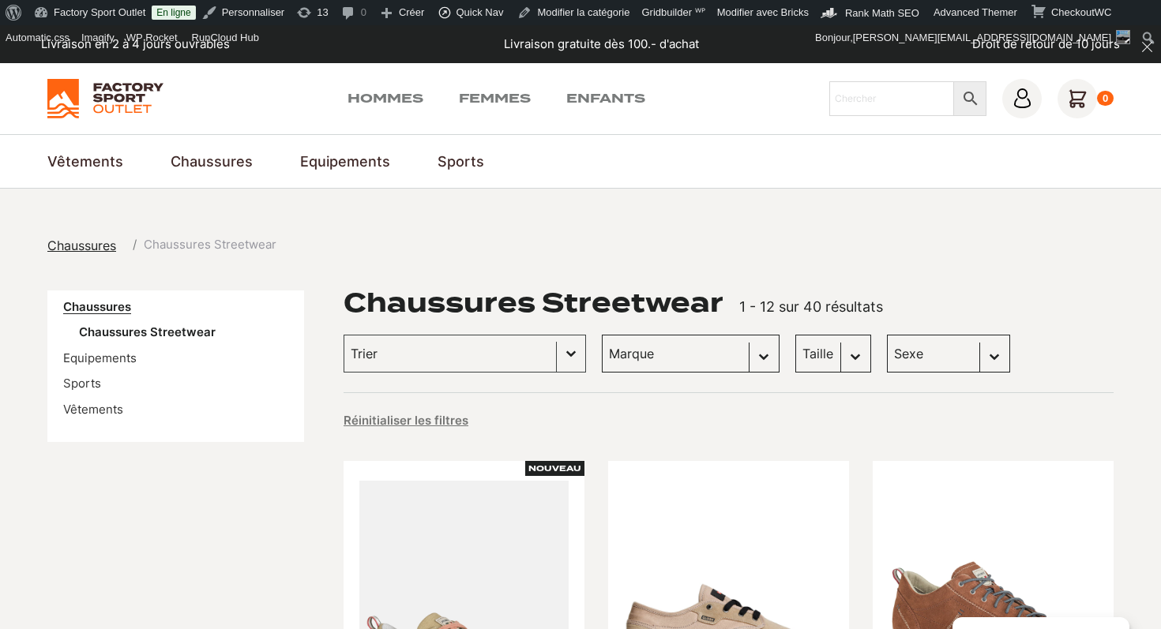
click at [111, 302] on link "Chaussures" at bounding box center [97, 306] width 68 height 15
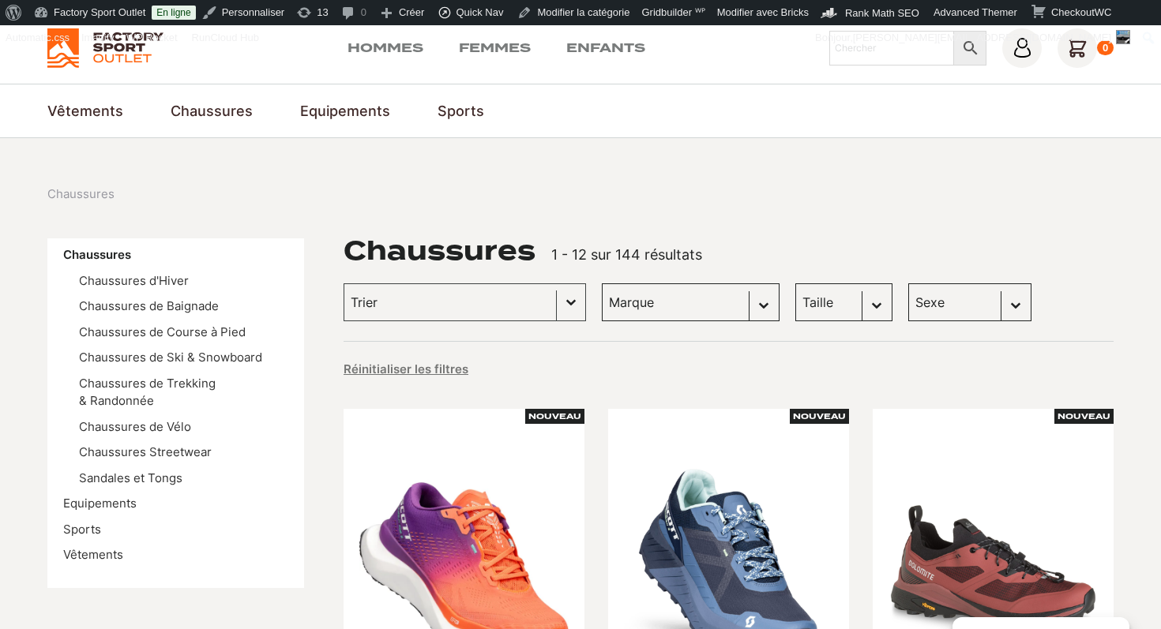
scroll to position [51, 0]
click at [150, 479] on link "Sandales et Tongs" at bounding box center [130, 477] width 103 height 15
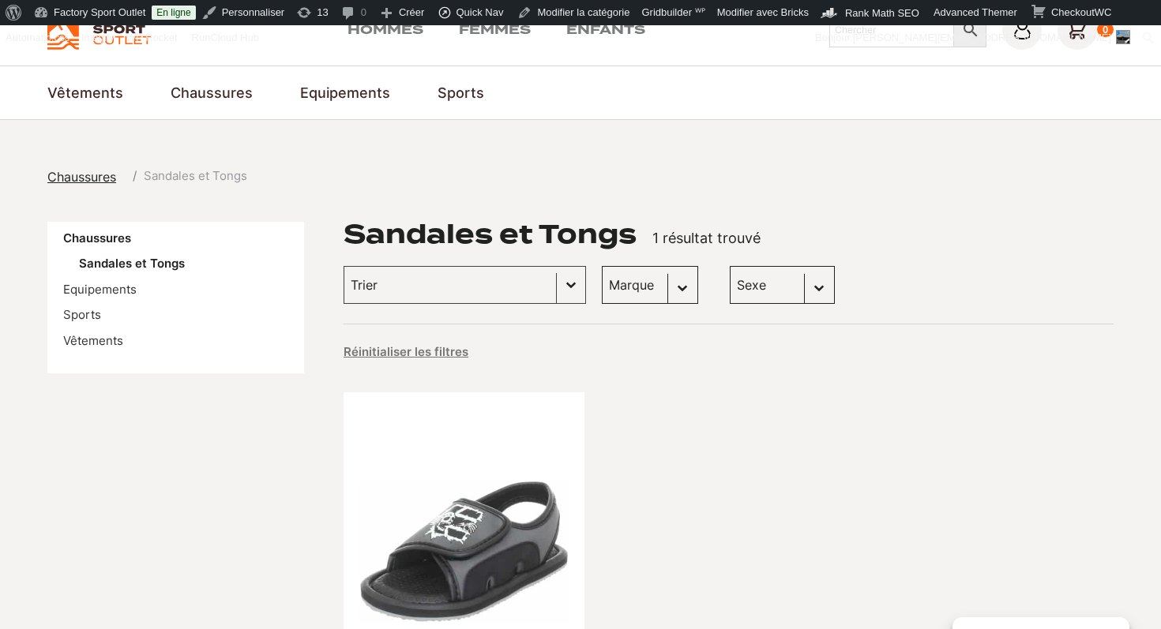
scroll to position [58, 0]
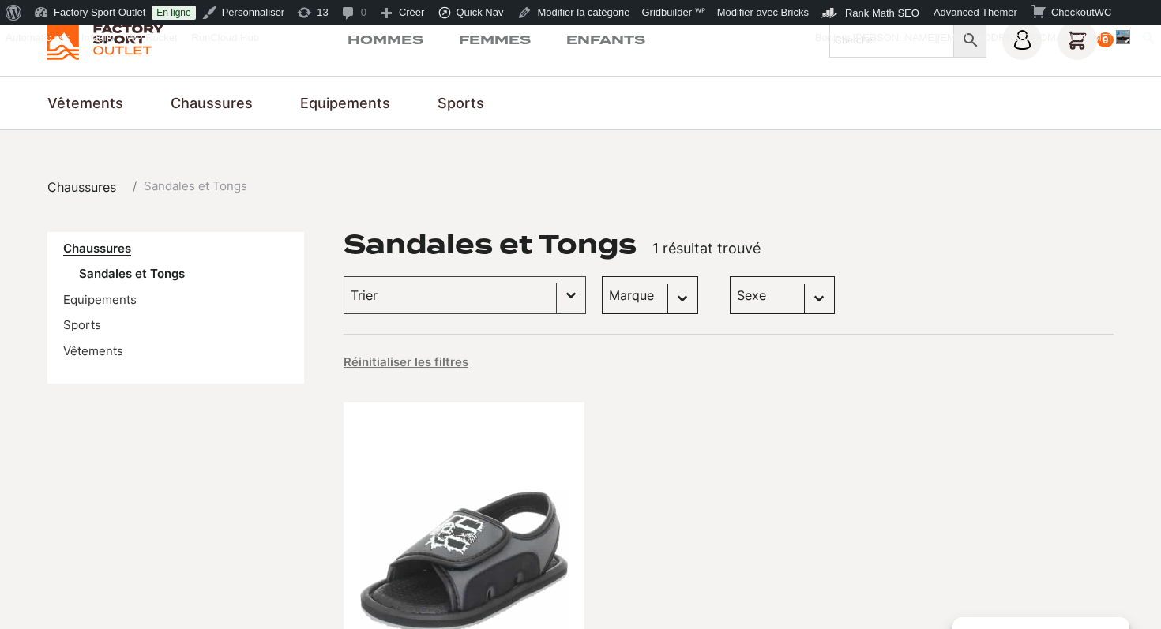
click at [126, 246] on link "Chaussures" at bounding box center [97, 248] width 68 height 15
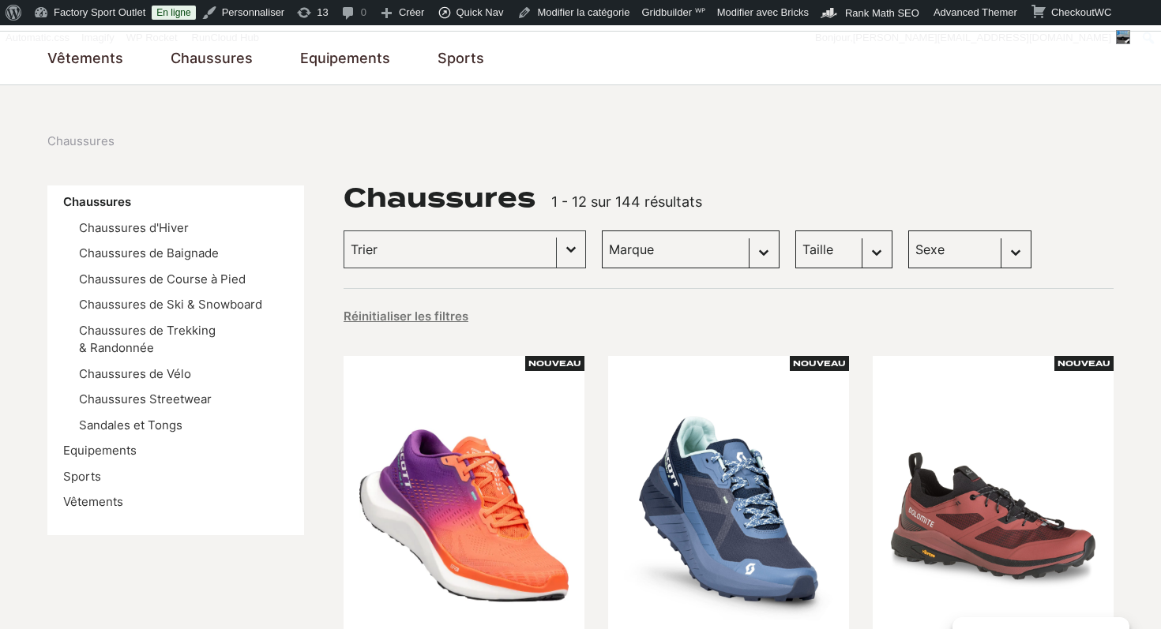
scroll to position [130, 0]
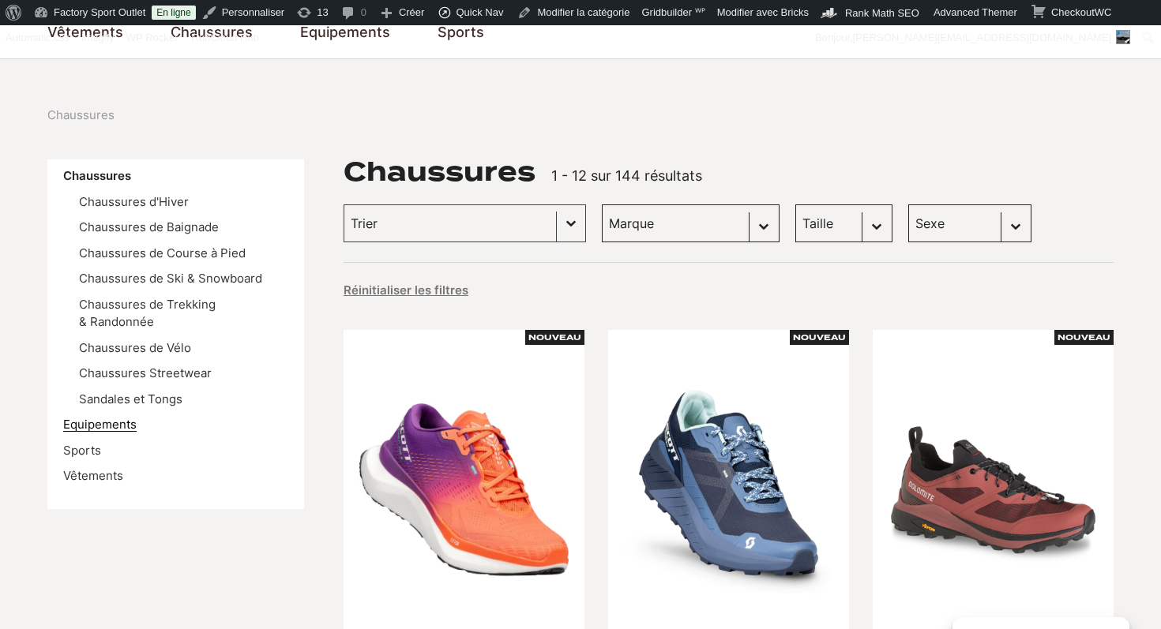
click at [111, 424] on link "Equipements" at bounding box center [99, 424] width 73 height 15
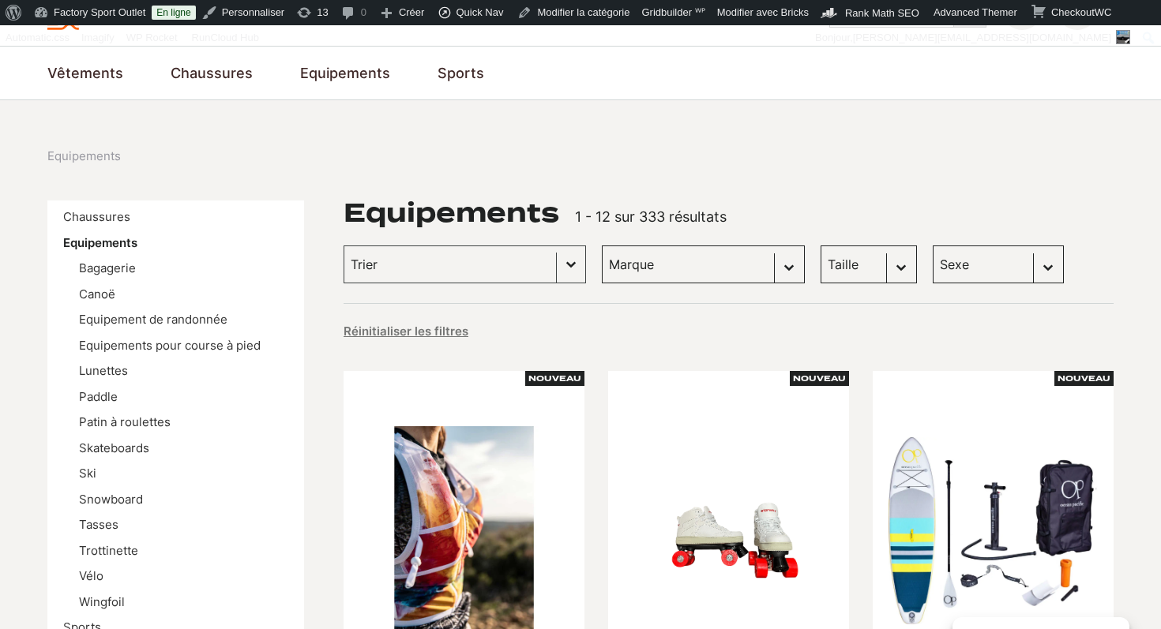
scroll to position [96, 0]
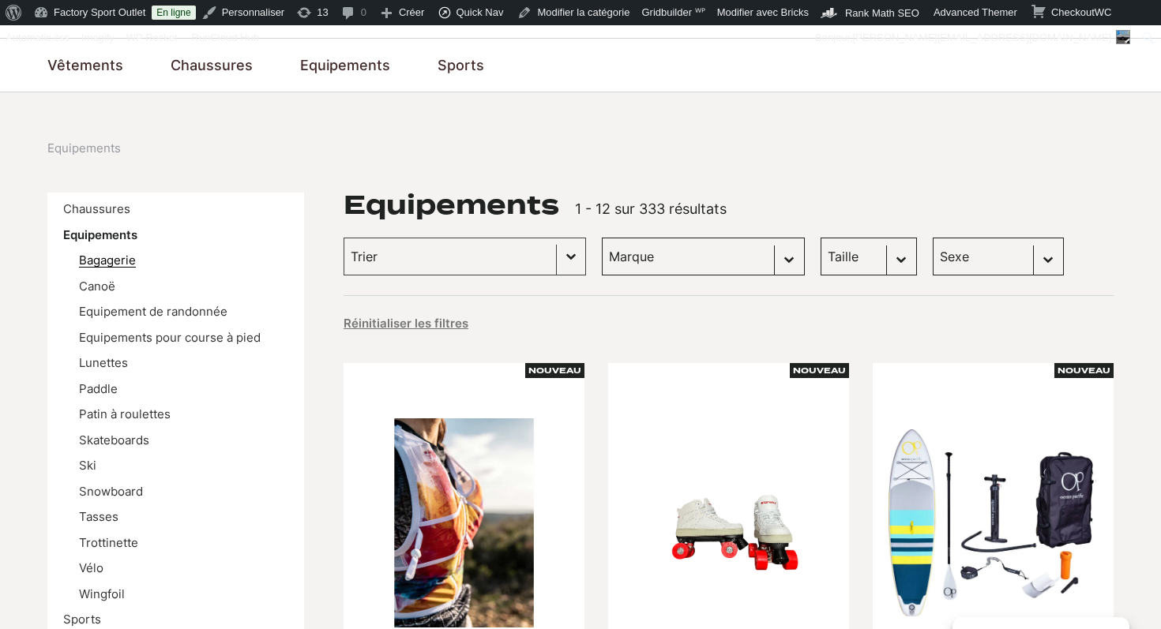
click at [118, 264] on link "Bagagerie" at bounding box center [107, 260] width 57 height 15
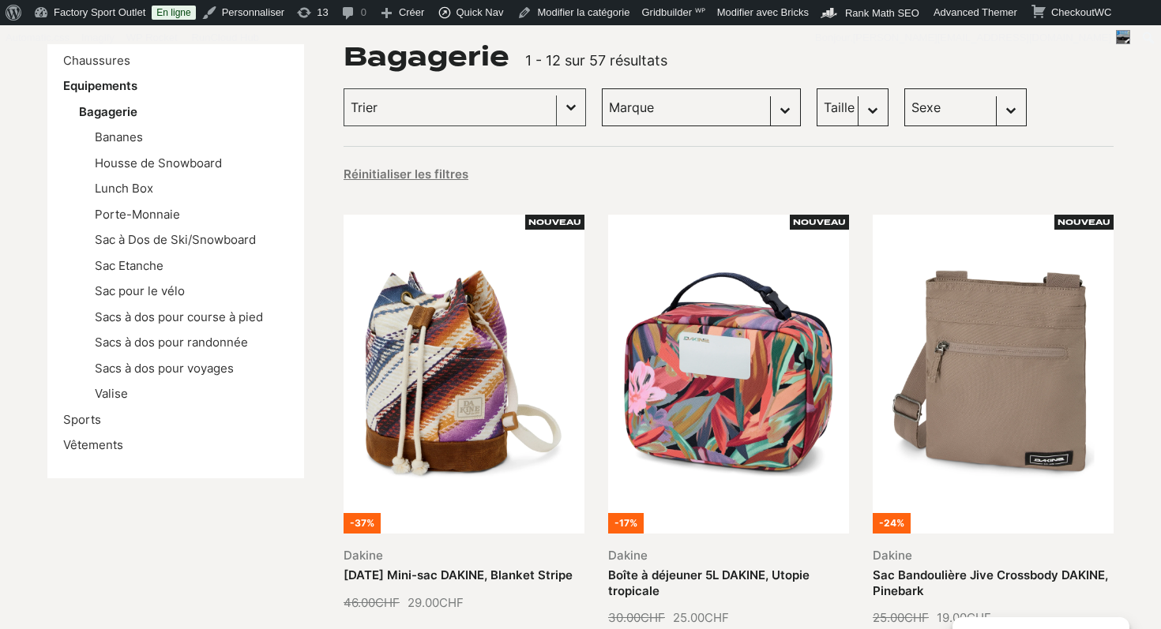
scroll to position [204, 0]
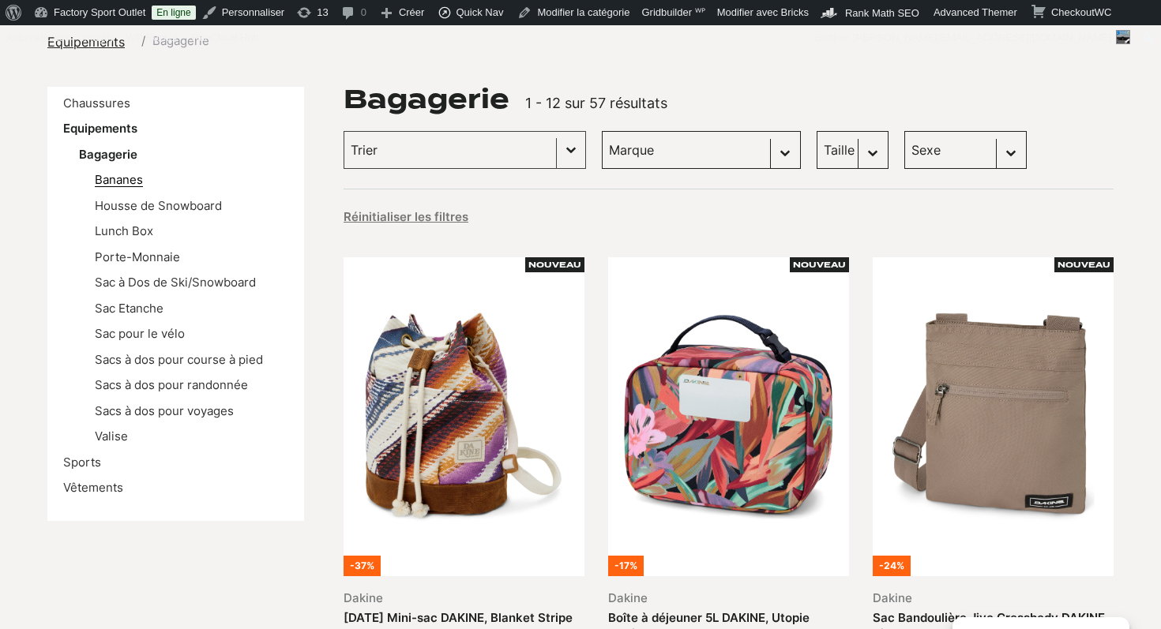
click at [130, 186] on link "Bananes" at bounding box center [119, 179] width 48 height 15
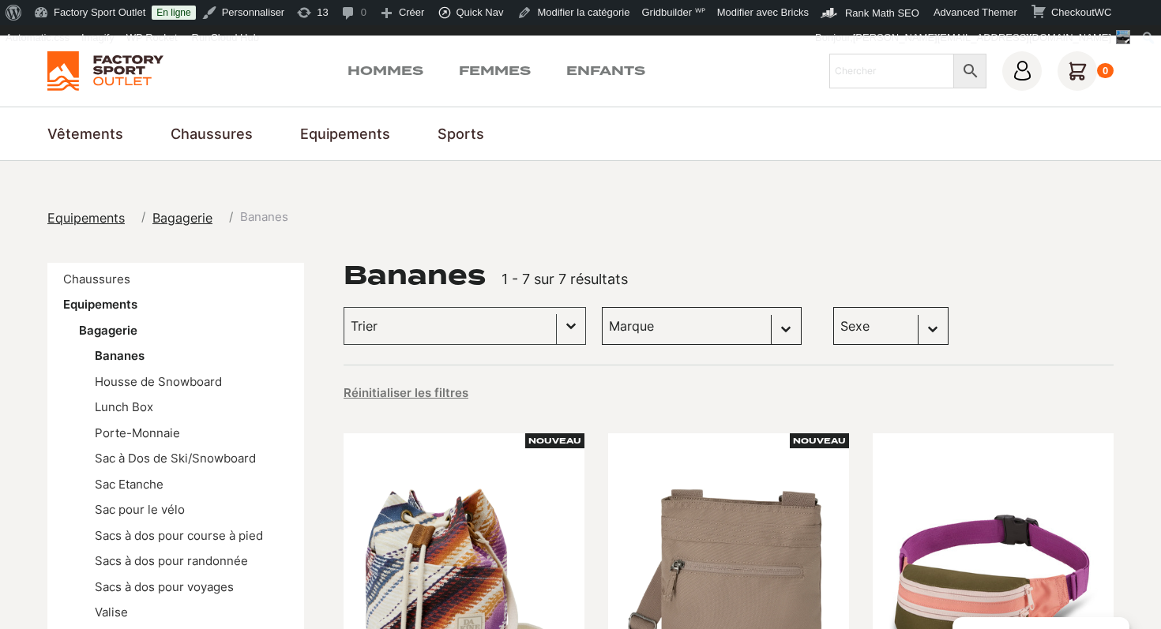
scroll to position [35, 0]
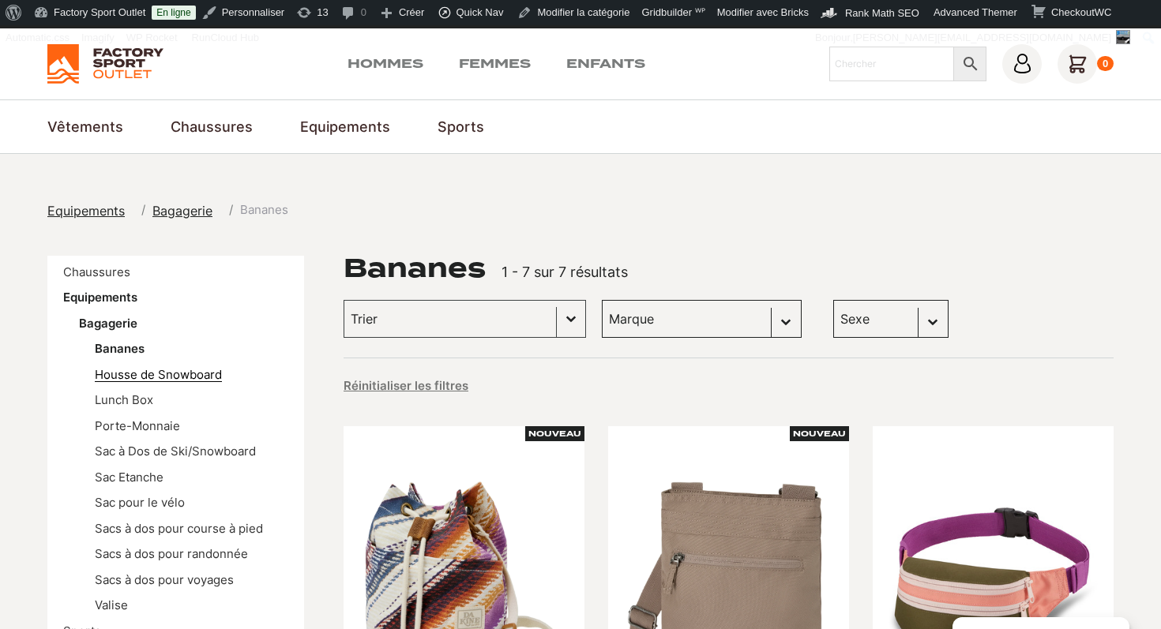
click at [133, 371] on link "Housse de Snowboard" at bounding box center [158, 374] width 127 height 15
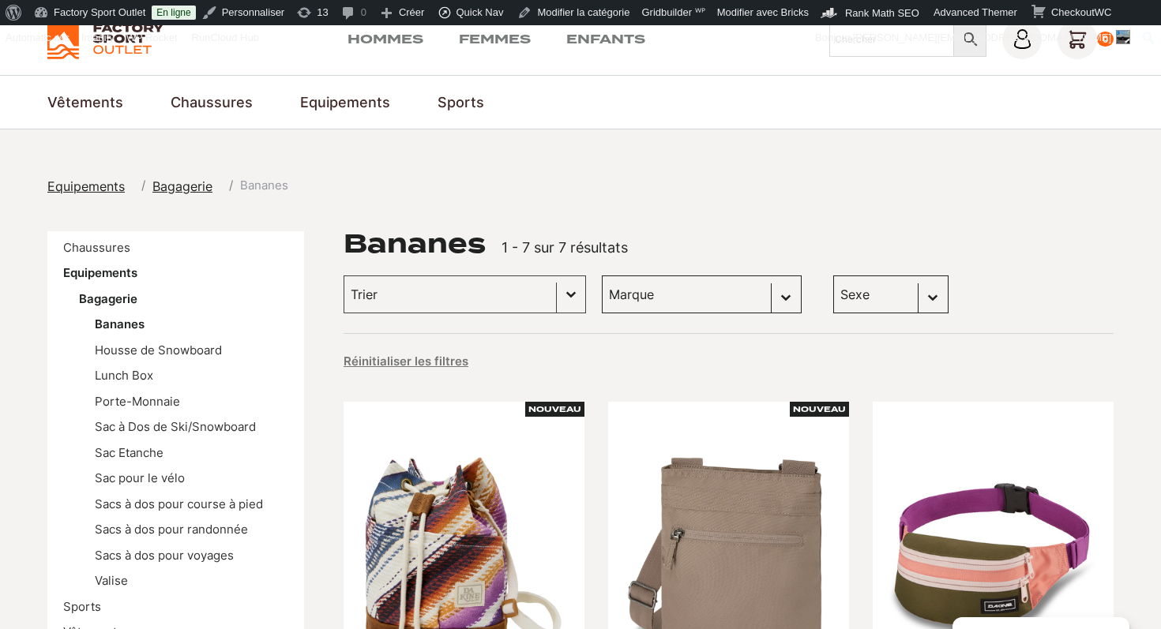
scroll to position [66, 0]
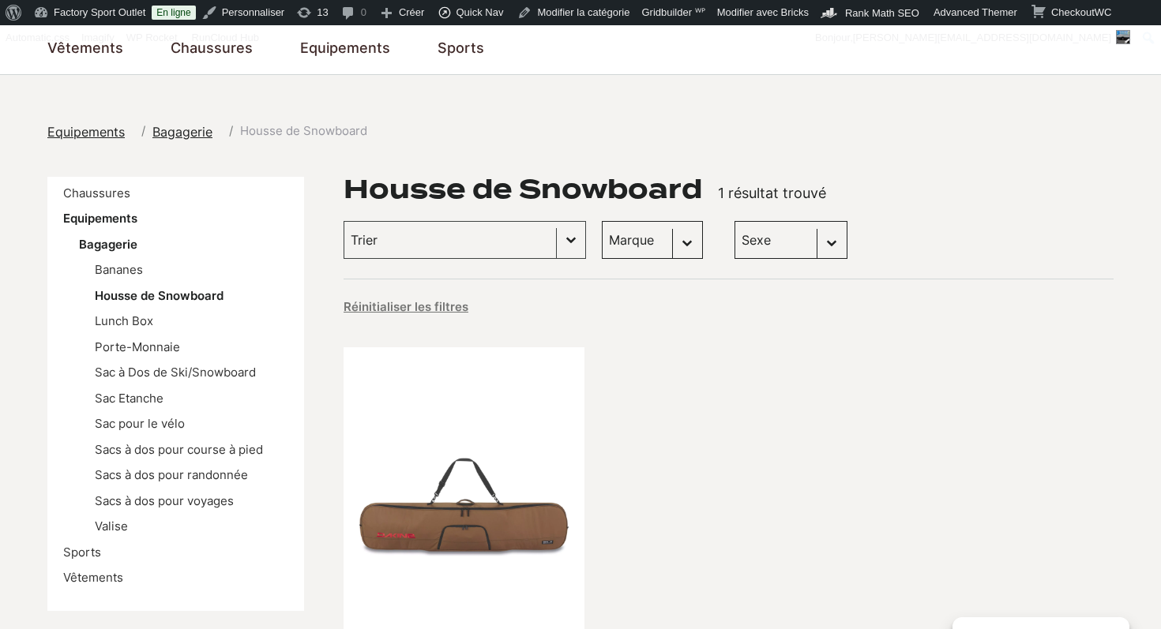
scroll to position [198, 0]
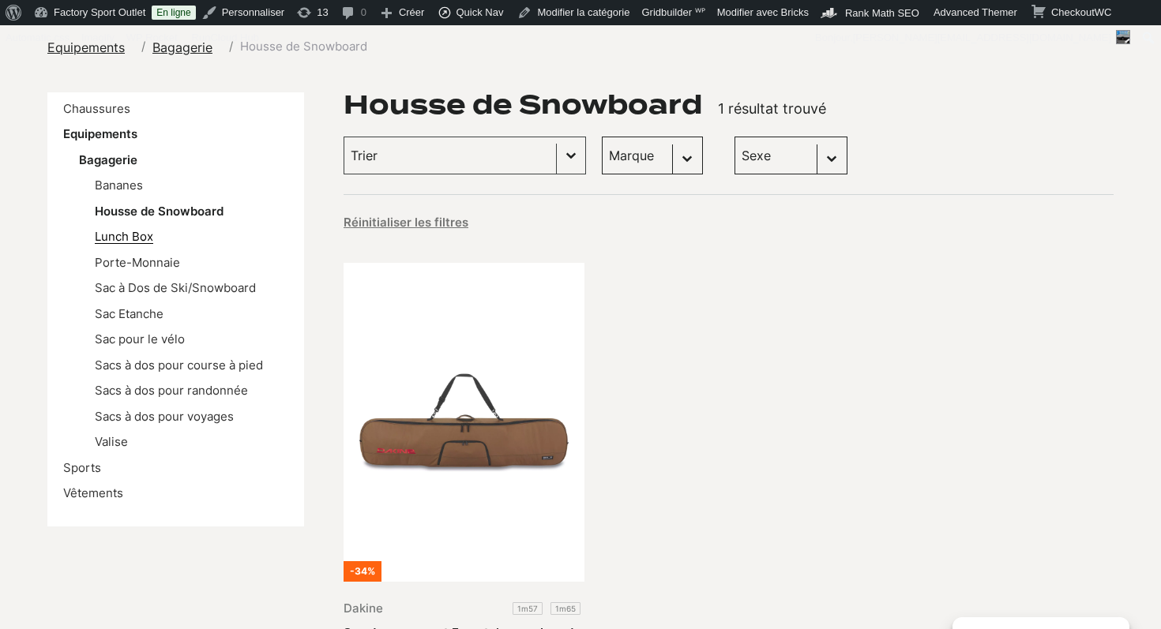
click at [133, 238] on link "Lunch Box" at bounding box center [124, 236] width 58 height 15
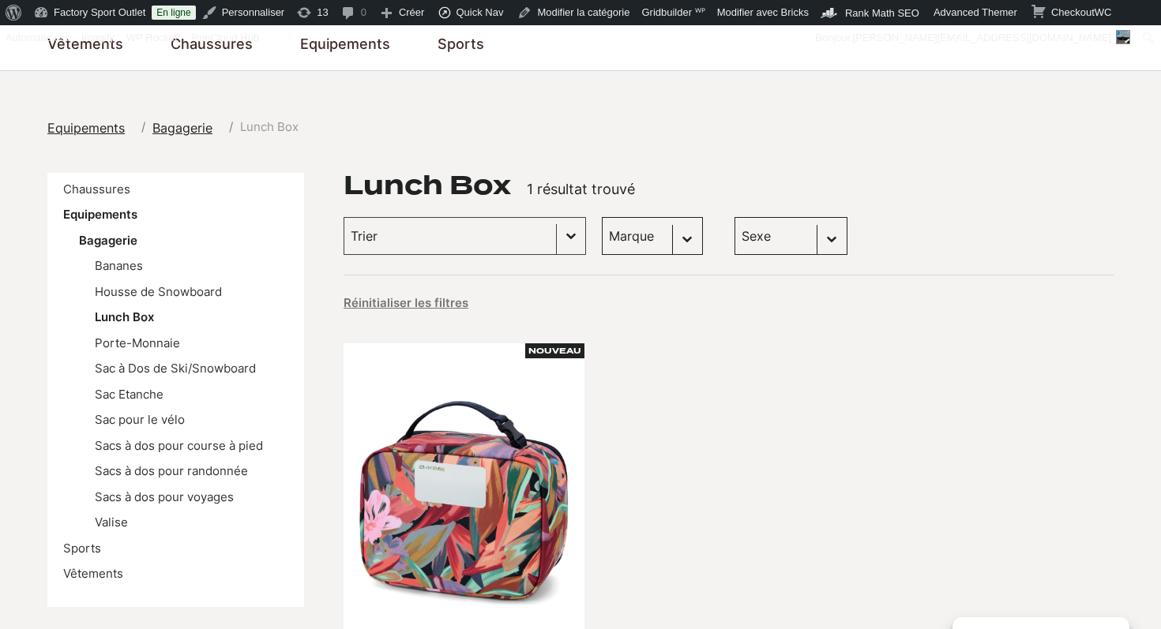
scroll to position [174, 0]
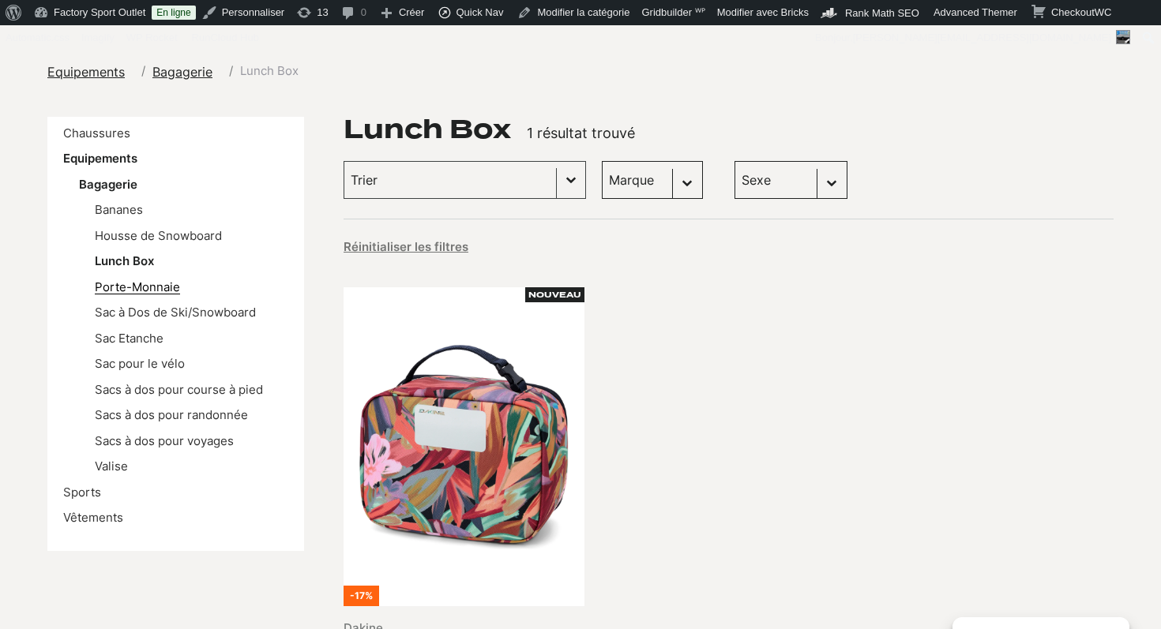
click at [150, 284] on link "Porte-Monnaie" at bounding box center [137, 287] width 85 height 15
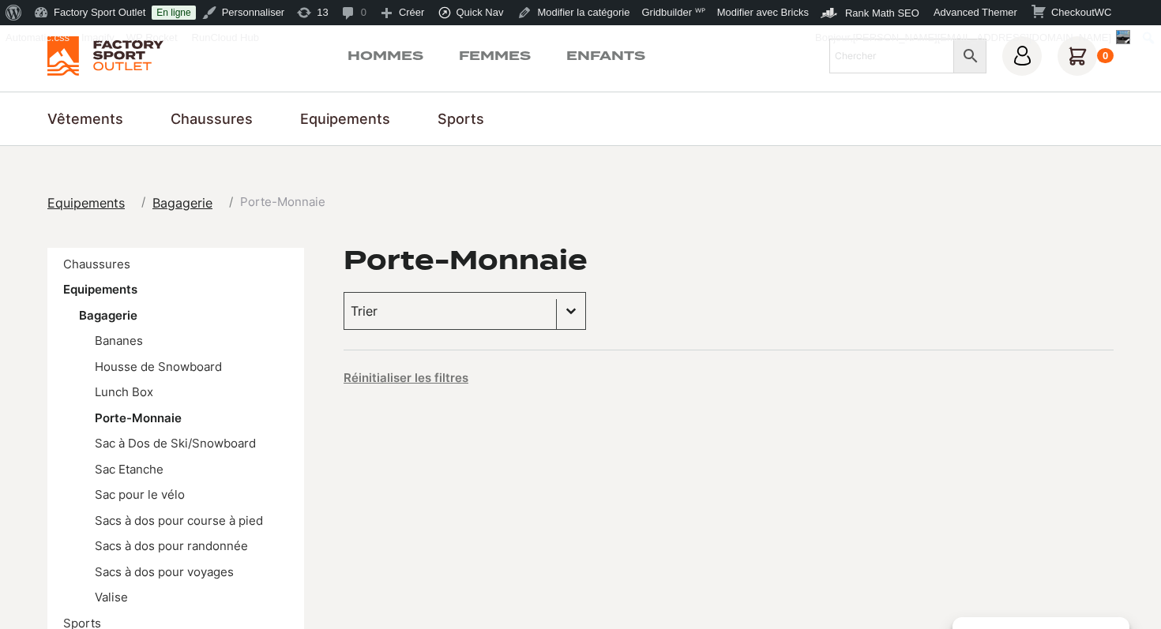
scroll to position [127, 0]
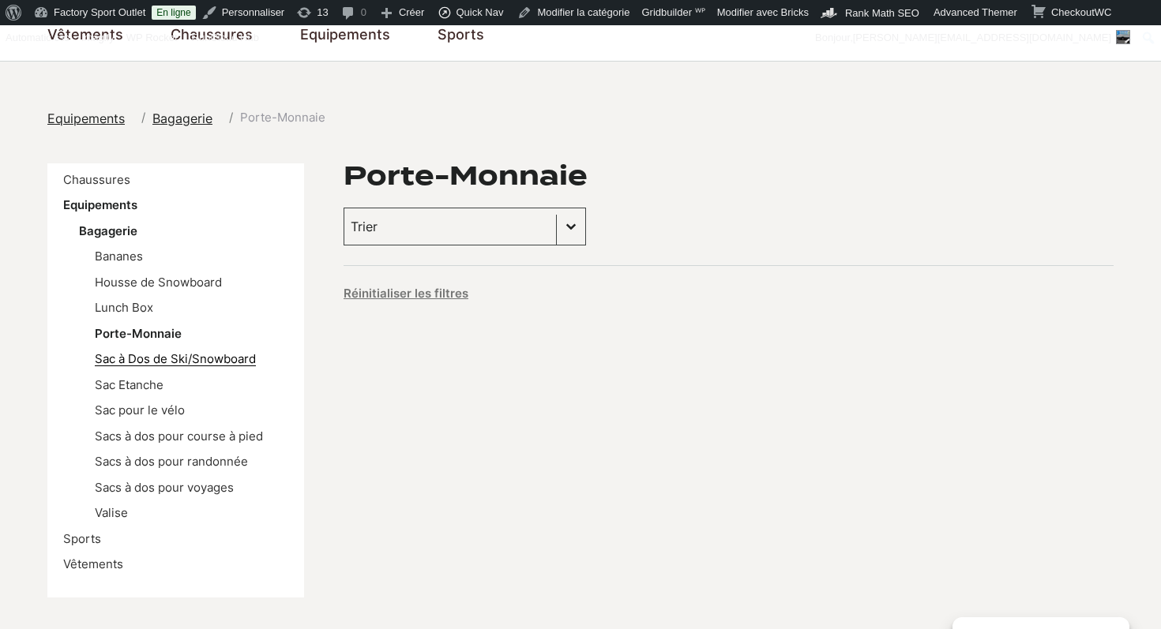
click at [230, 361] on link "Sac à Dos de Ski/Snowboard" at bounding box center [175, 358] width 161 height 15
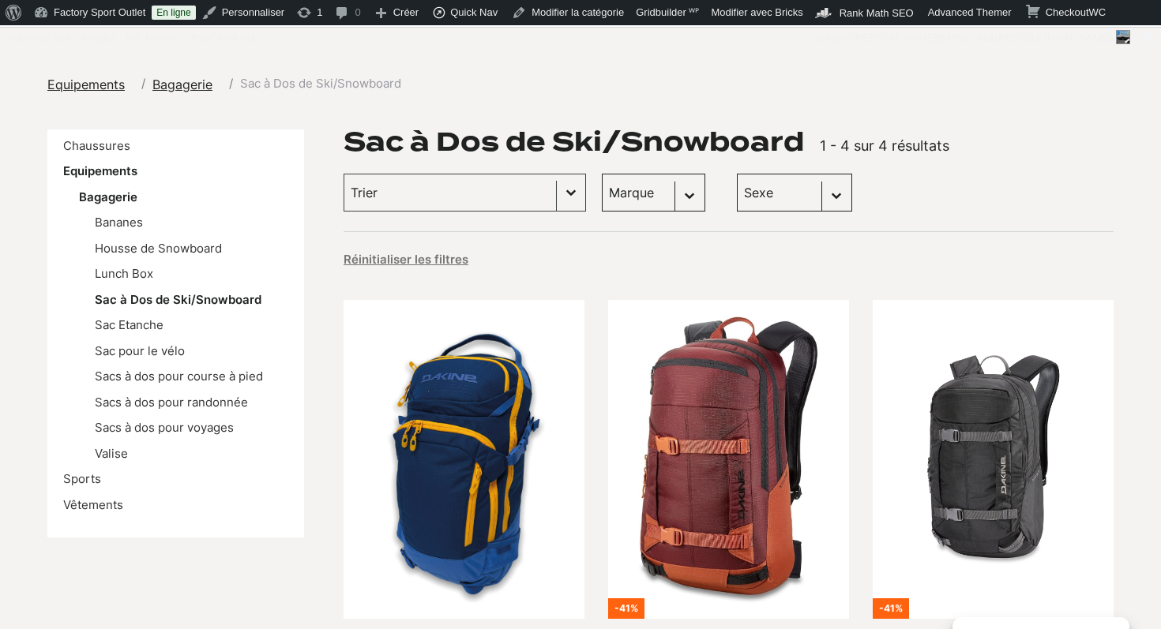
scroll to position [179, 0]
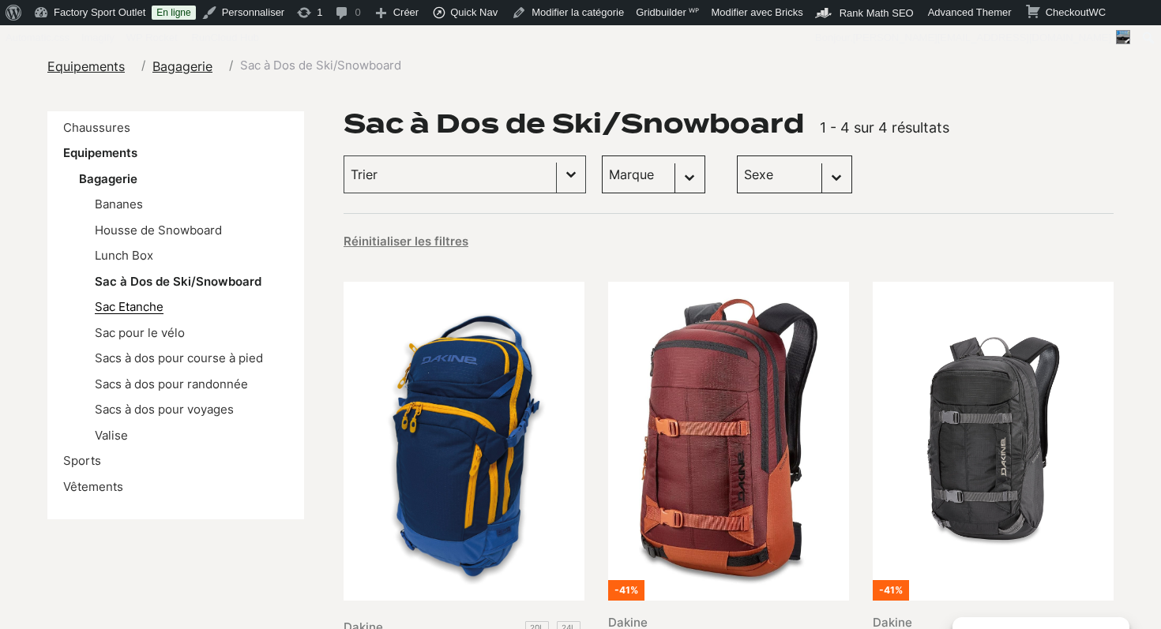
click at [145, 310] on link "Sac Etanche" at bounding box center [129, 306] width 69 height 15
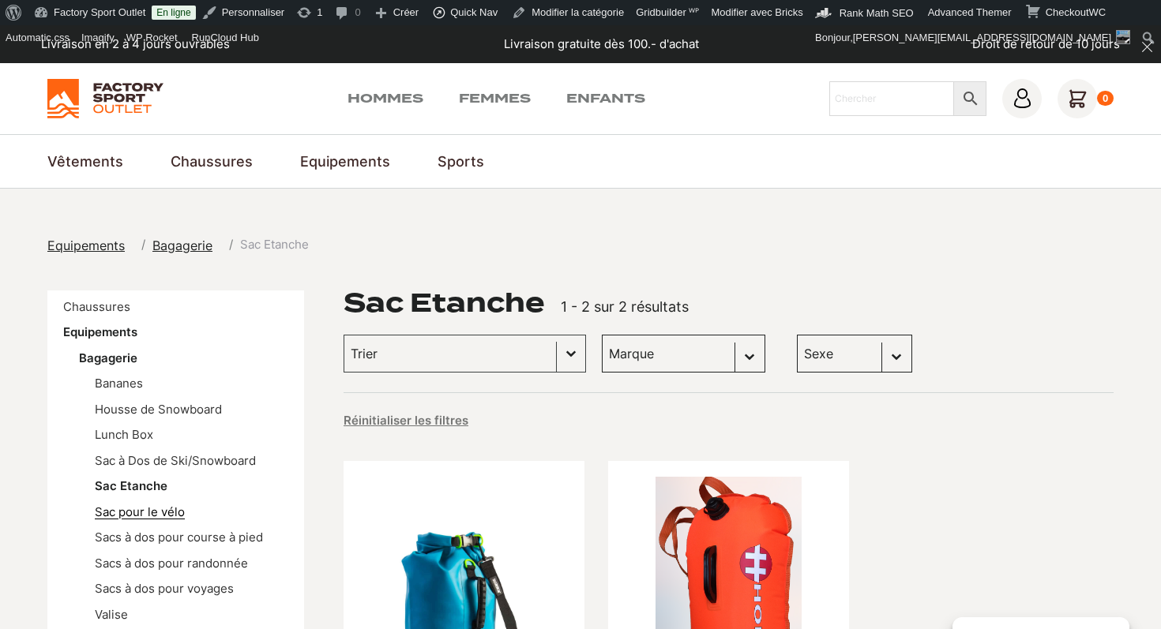
click at [141, 512] on link "Sac pour le vélo" at bounding box center [140, 512] width 90 height 15
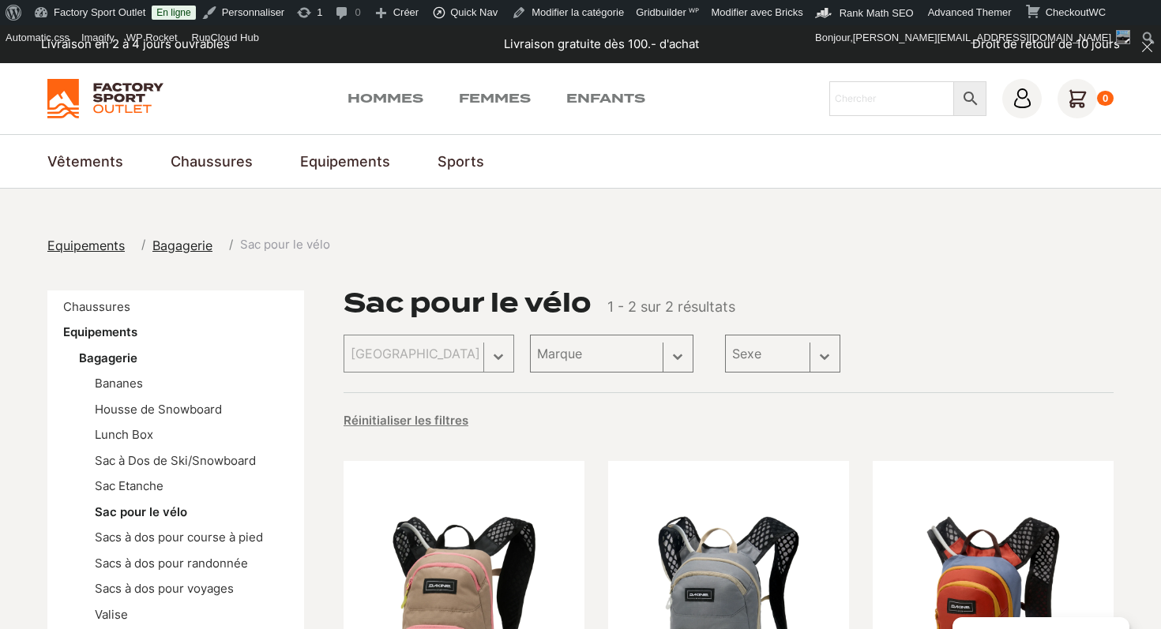
scroll to position [294, 0]
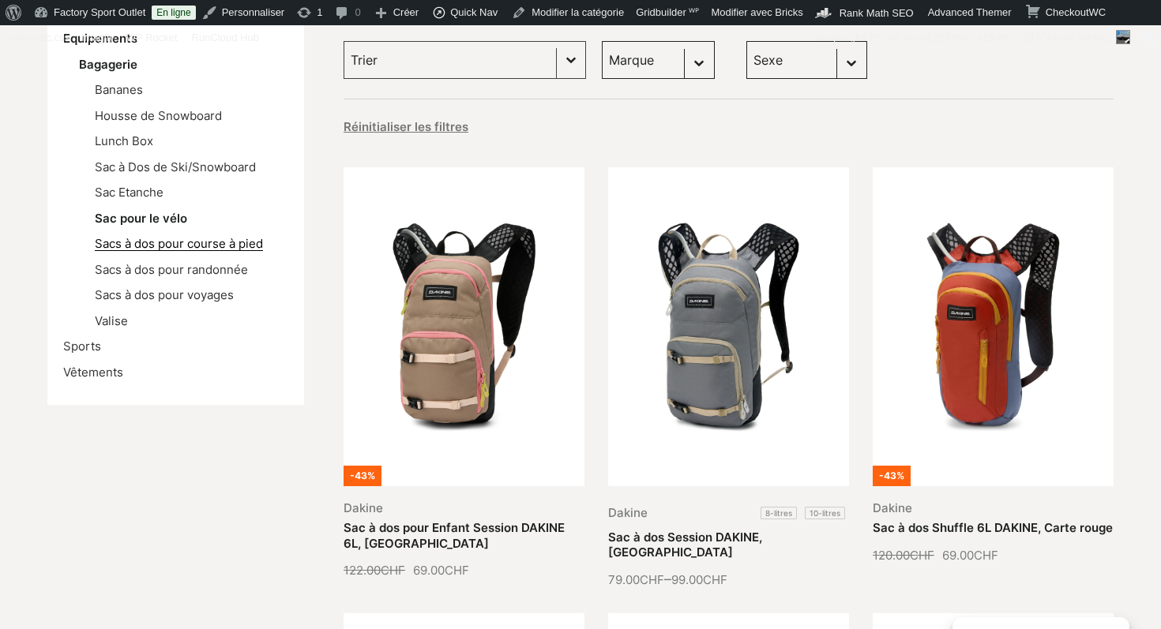
click at [182, 246] on link "Sacs à dos pour course à pied" at bounding box center [179, 243] width 168 height 15
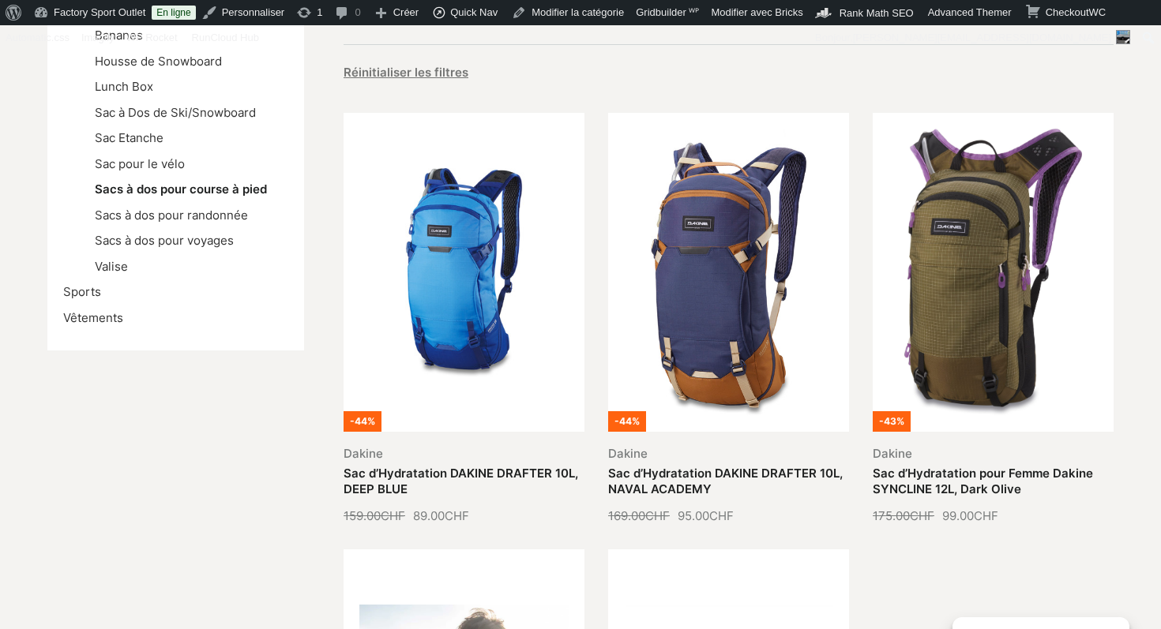
scroll to position [354, 0]
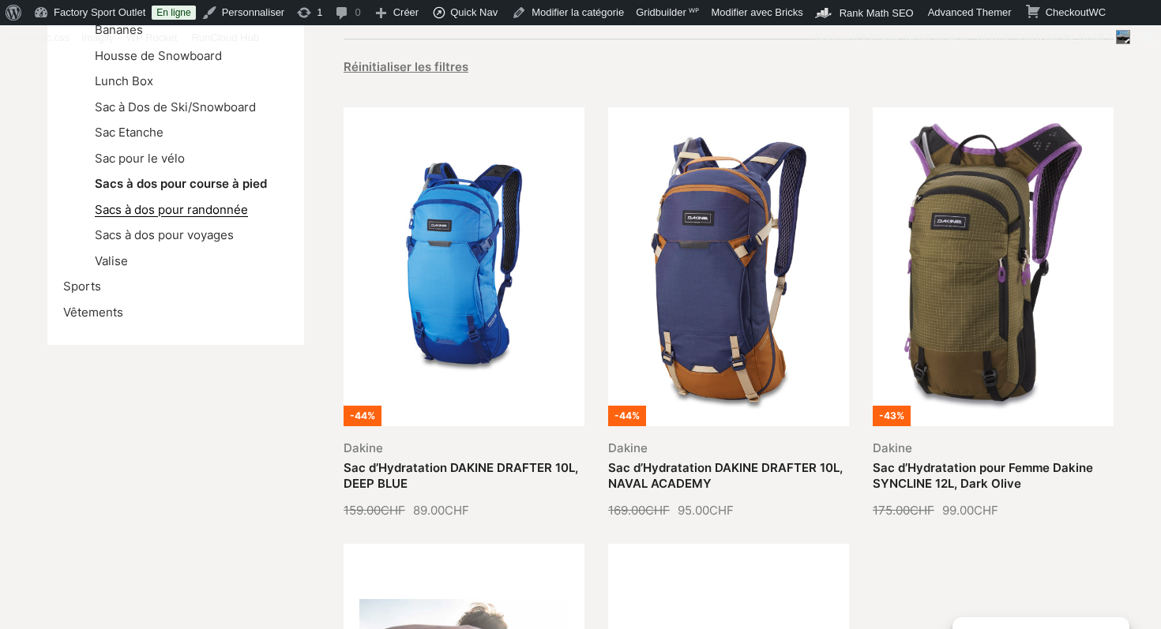
click at [170, 212] on link "Sacs à dos pour randonnée" at bounding box center [171, 209] width 153 height 15
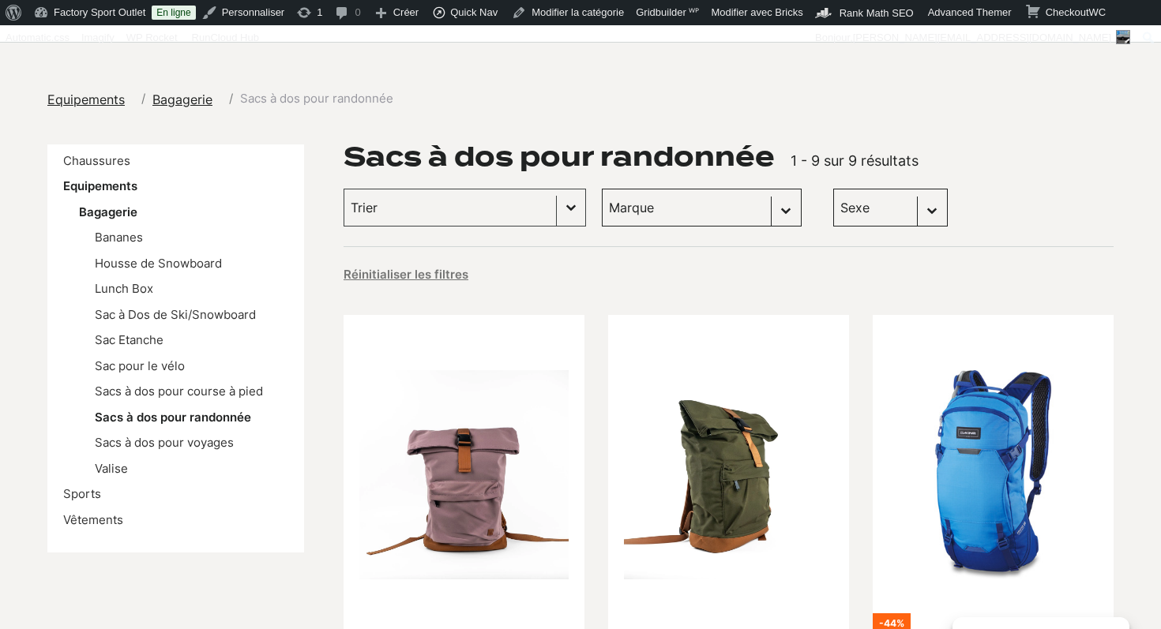
scroll to position [141, 0]
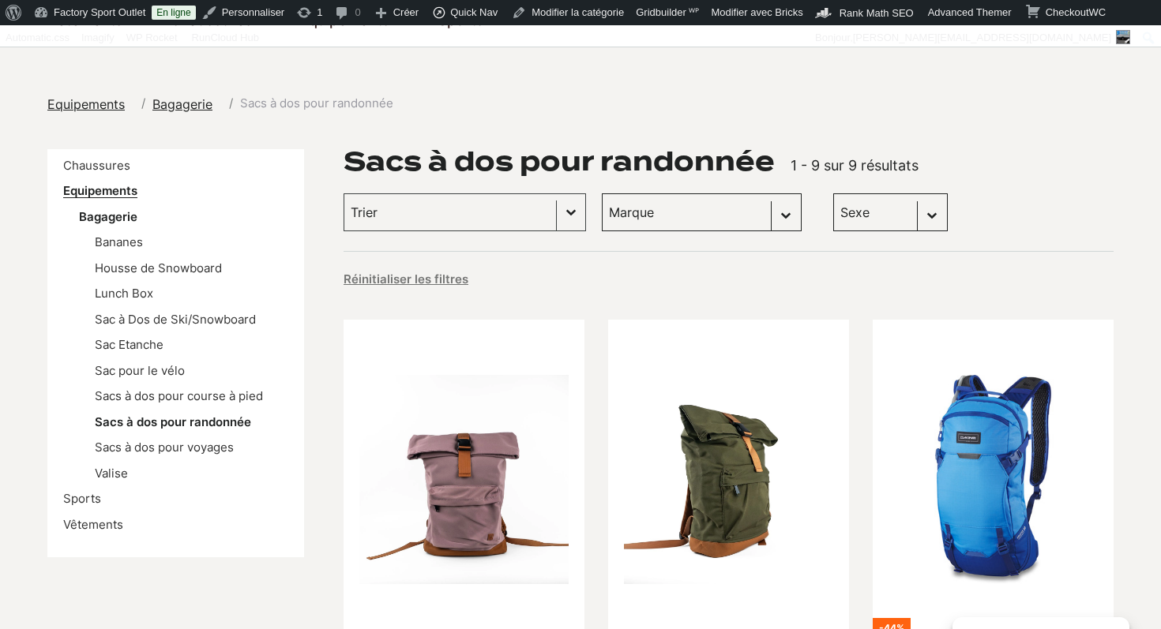
click at [99, 194] on link "Equipements" at bounding box center [100, 190] width 74 height 15
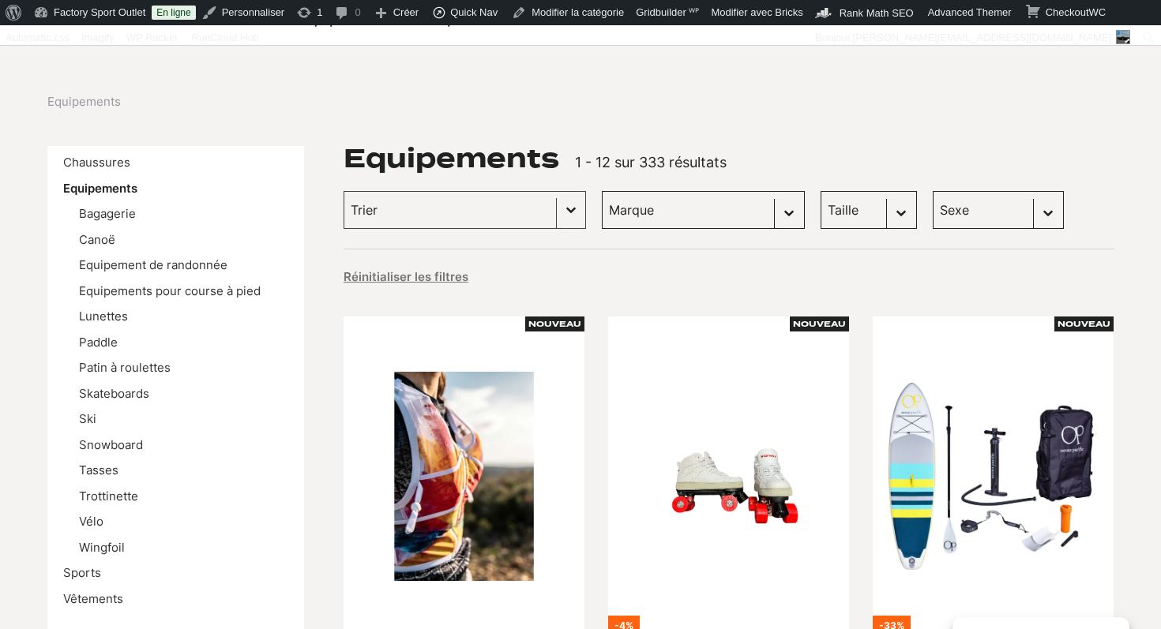
scroll to position [146, 0]
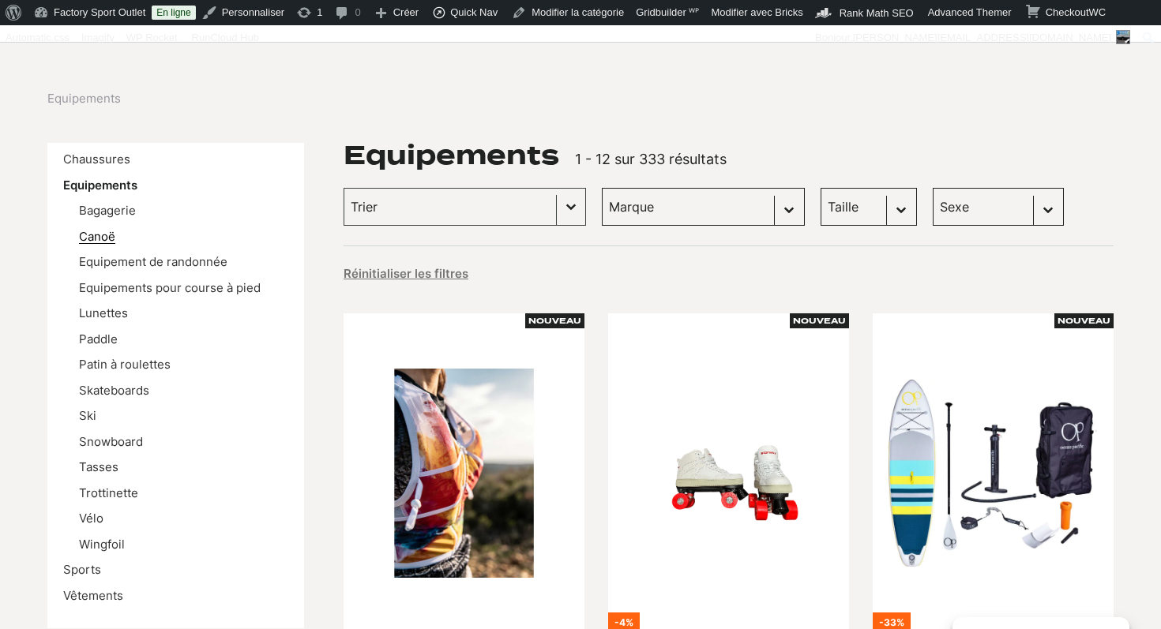
click at [106, 240] on link "Canoë" at bounding box center [97, 236] width 36 height 15
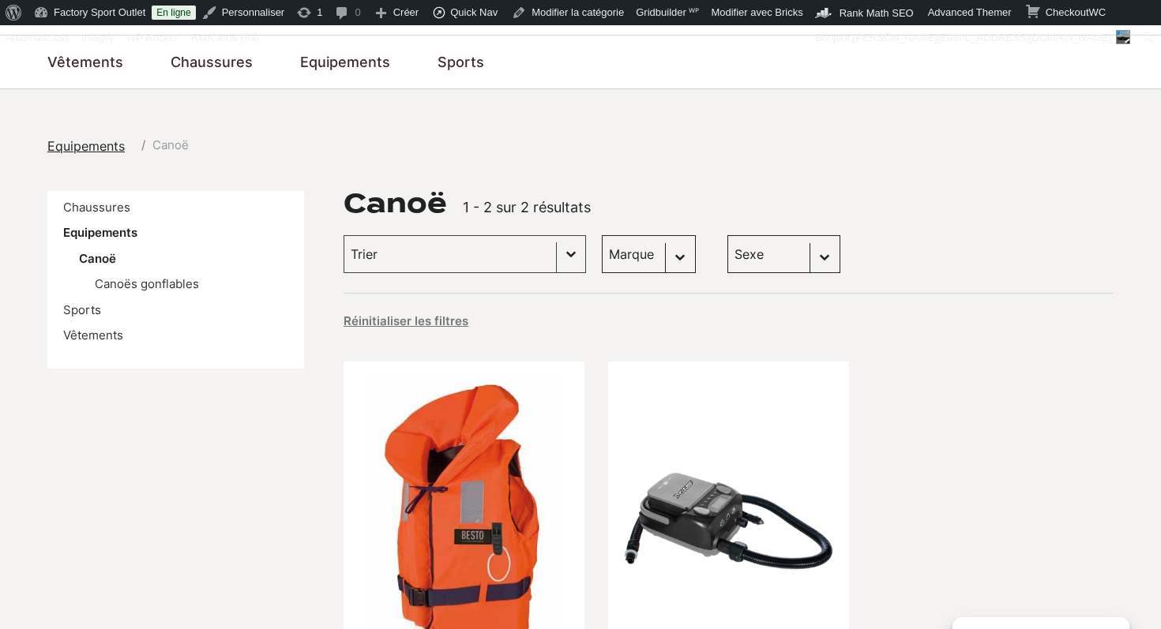
scroll to position [99, 0]
click at [93, 241] on li "Equipements Canoë Canoës gonflables" at bounding box center [175, 260] width 225 height 70
click at [92, 235] on link "Equipements" at bounding box center [100, 233] width 74 height 15
